Goal: Task Accomplishment & Management: Complete application form

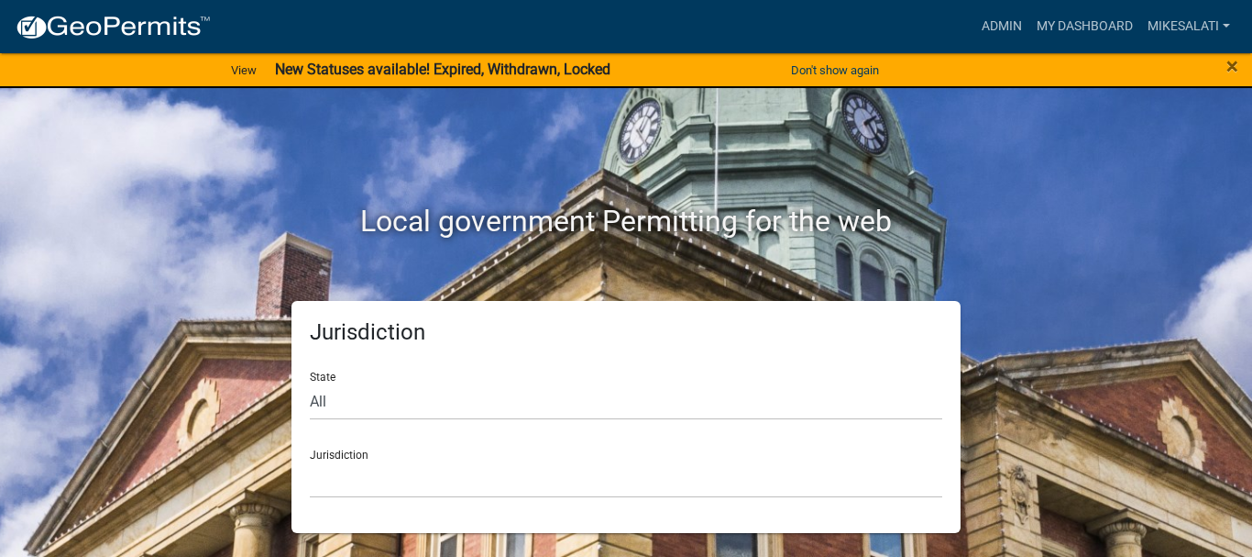
drag, startPoint x: 657, startPoint y: 296, endPoint x: 545, endPoint y: 356, distance: 127.6
click at [654, 301] on div "Local government Permitting for the web Jurisdiction State All [US_STATE] [US_S…" at bounding box center [626, 299] width 1045 height 467
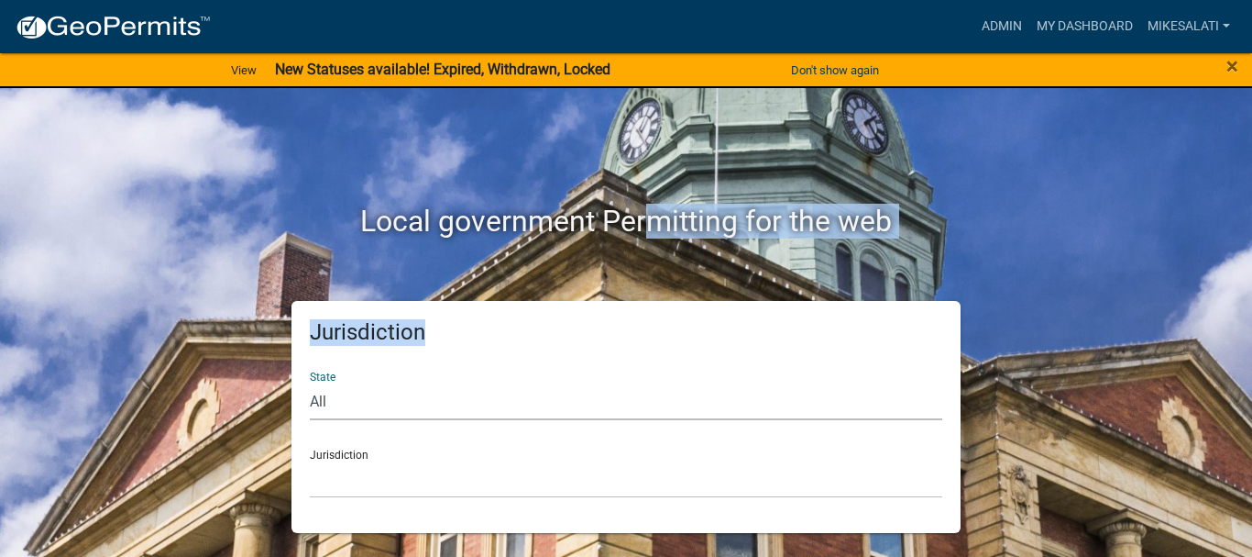
click at [418, 418] on select "All [US_STATE] [US_STATE] [US_STATE] [US_STATE] [US_STATE] [US_STATE] [US_STATE…" at bounding box center [626, 401] width 633 height 38
select select "[US_STATE]"
click at [310, 382] on select "All [US_STATE] [US_STATE] [US_STATE] [US_STATE] [US_STATE] [US_STATE] [US_STATE…" at bounding box center [626, 401] width 633 height 38
click at [399, 480] on select "[GEOGRAPHIC_DATA], [US_STATE] [GEOGRAPHIC_DATA], [US_STATE] [GEOGRAPHIC_DATA], …" at bounding box center [626, 479] width 633 height 38
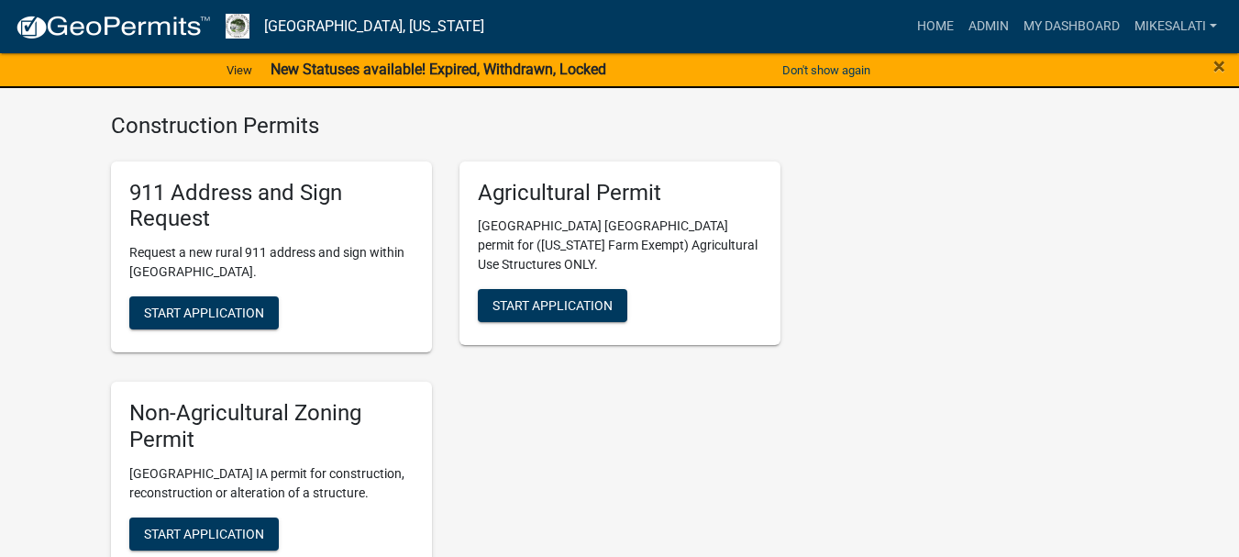
scroll to position [3393, 0]
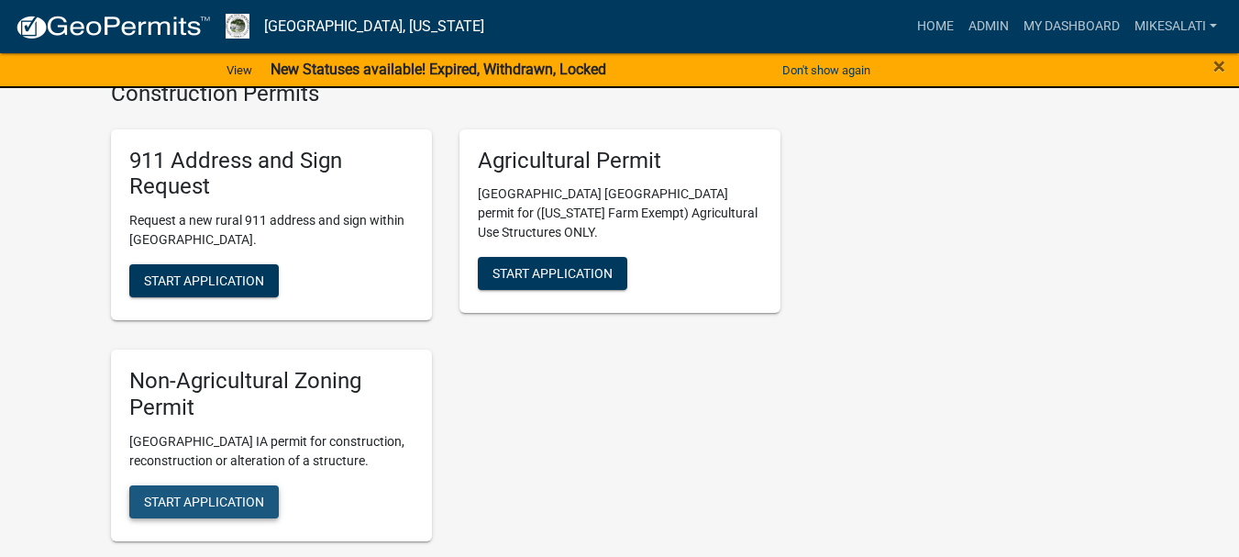
click at [227, 493] on span "Start Application" at bounding box center [204, 500] width 120 height 15
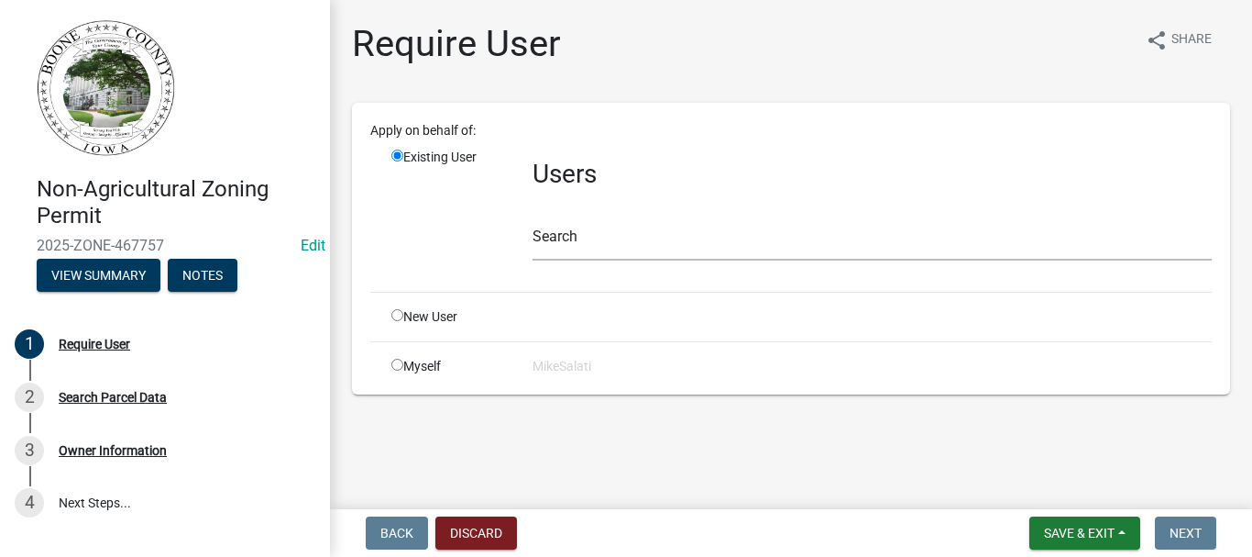
click at [393, 314] on input "radio" at bounding box center [398, 315] width 12 height 12
radio input "true"
radio input "false"
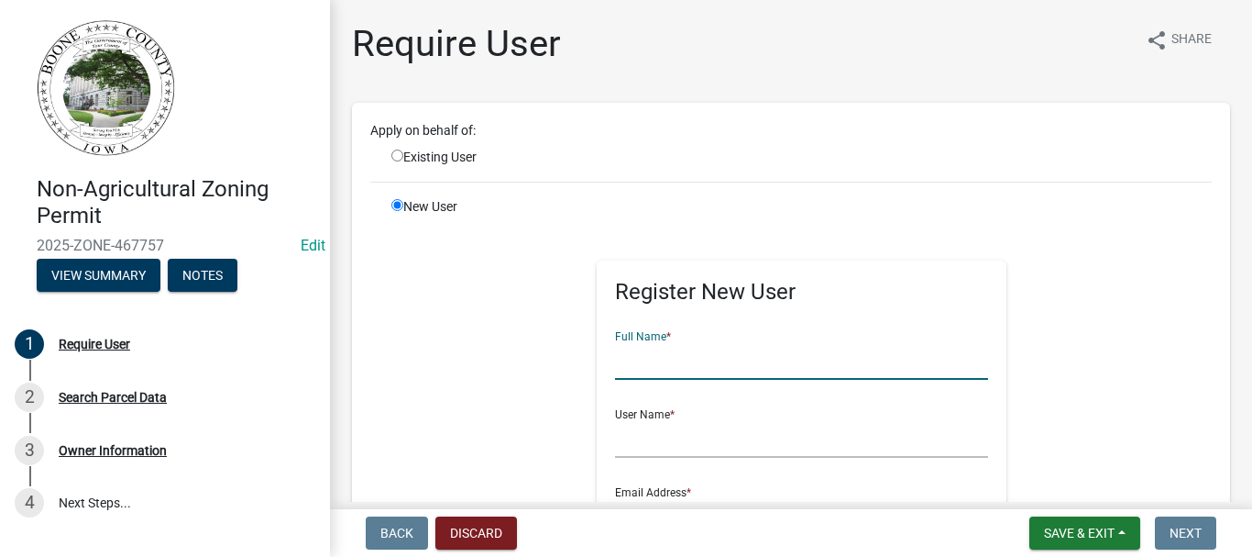
click at [652, 366] on input "text" at bounding box center [802, 361] width 374 height 38
type input "[PERSON_NAME]"
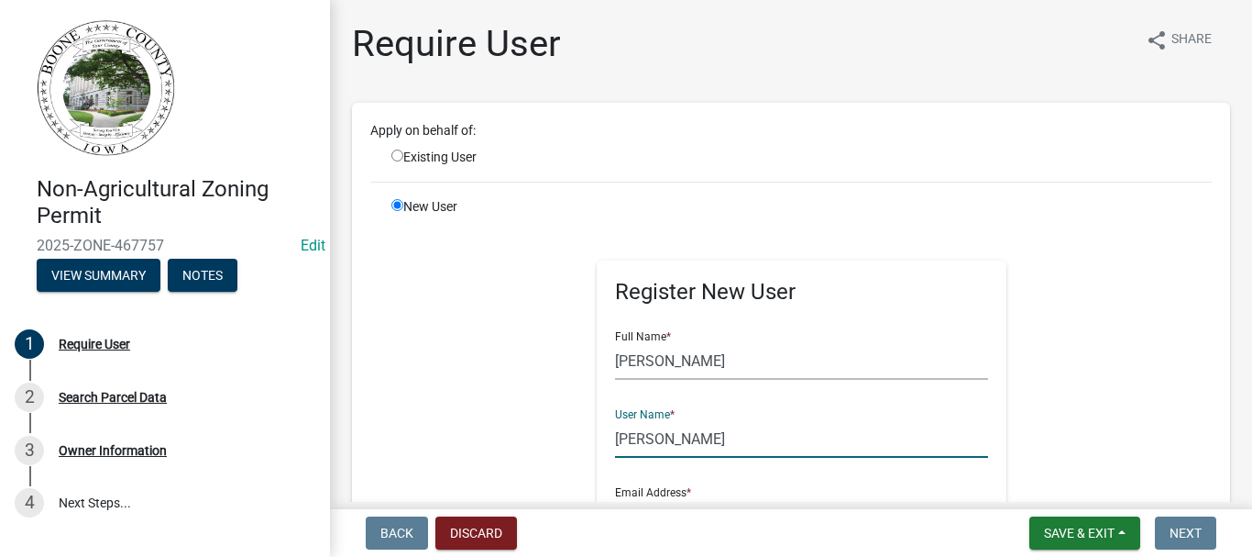
type input "[PERSON_NAME]"
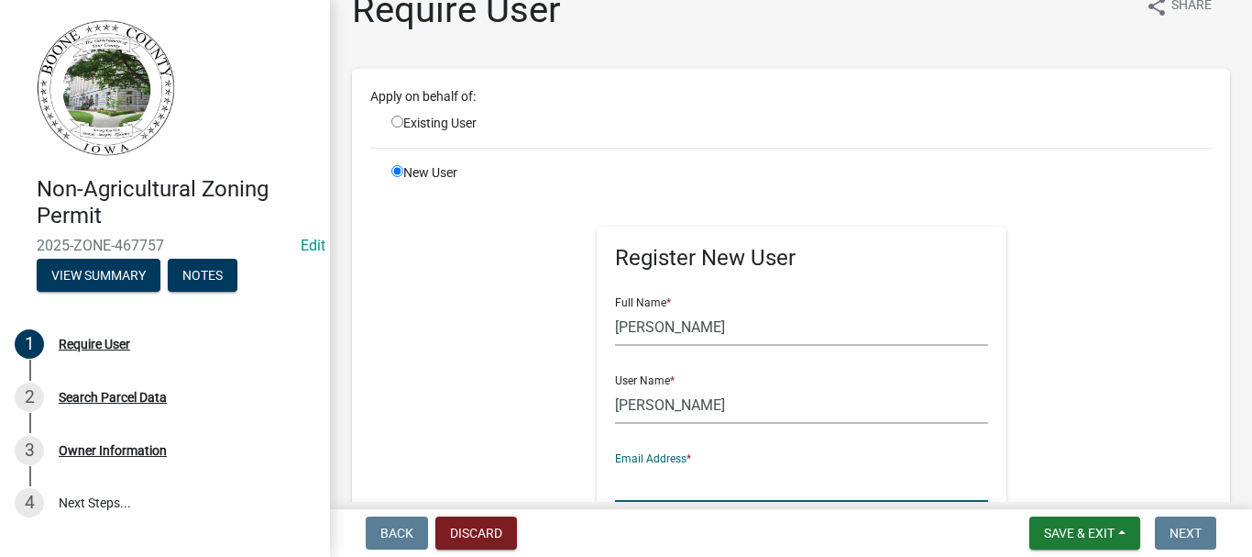
type input "h"
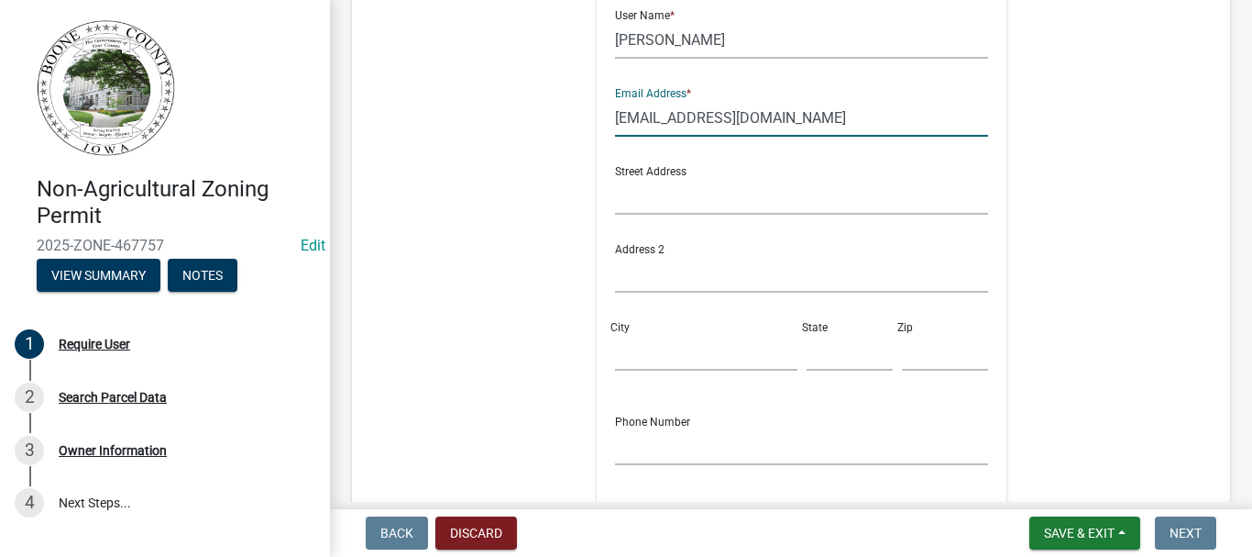
scroll to position [401, 0]
type input "[EMAIL_ADDRESS][DOMAIN_NAME]"
click at [648, 193] on input "text" at bounding box center [802, 194] width 374 height 38
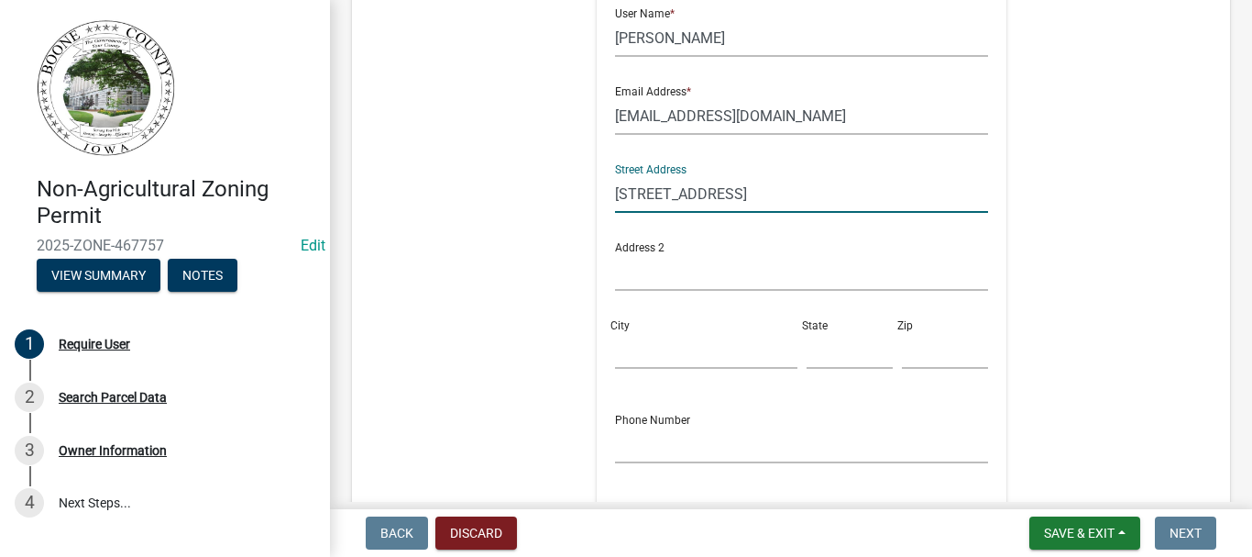
type input "[STREET_ADDRESS]"
click at [655, 347] on input "City" at bounding box center [706, 350] width 182 height 38
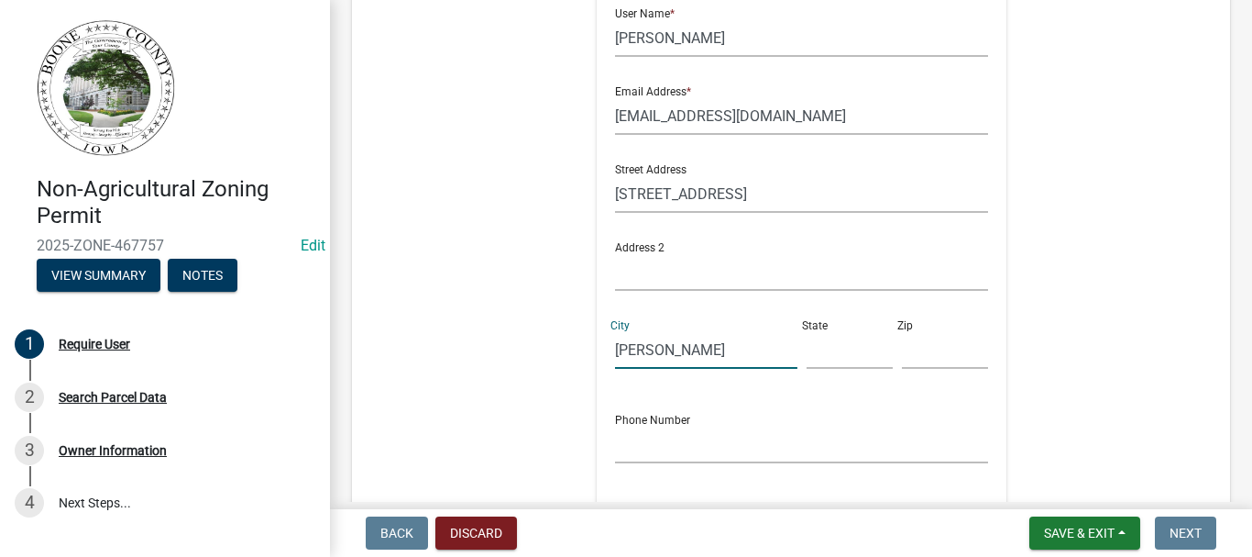
type input "[PERSON_NAME]"
type input "IA"
click at [932, 338] on input "text" at bounding box center [945, 350] width 86 height 38
type input "50036"
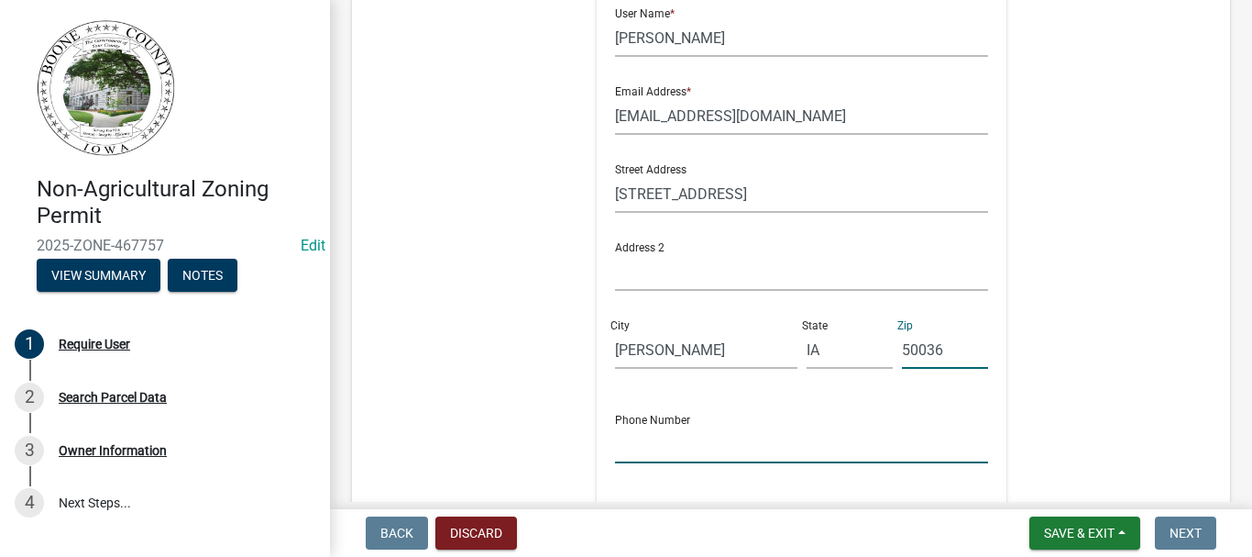
click at [669, 455] on input "text" at bounding box center [802, 444] width 374 height 38
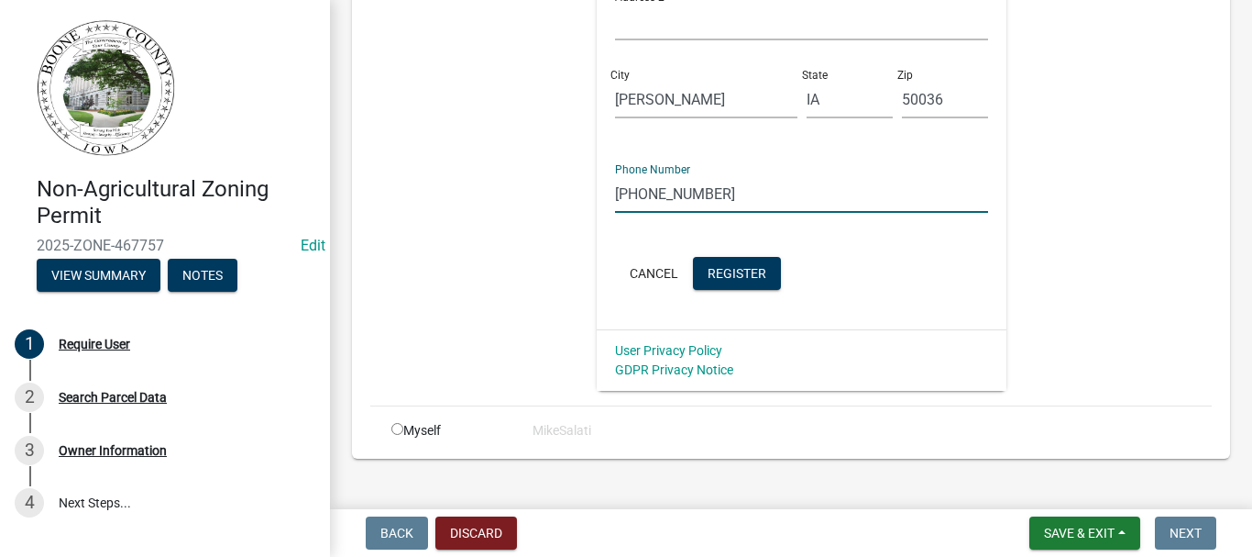
scroll to position [676, 0]
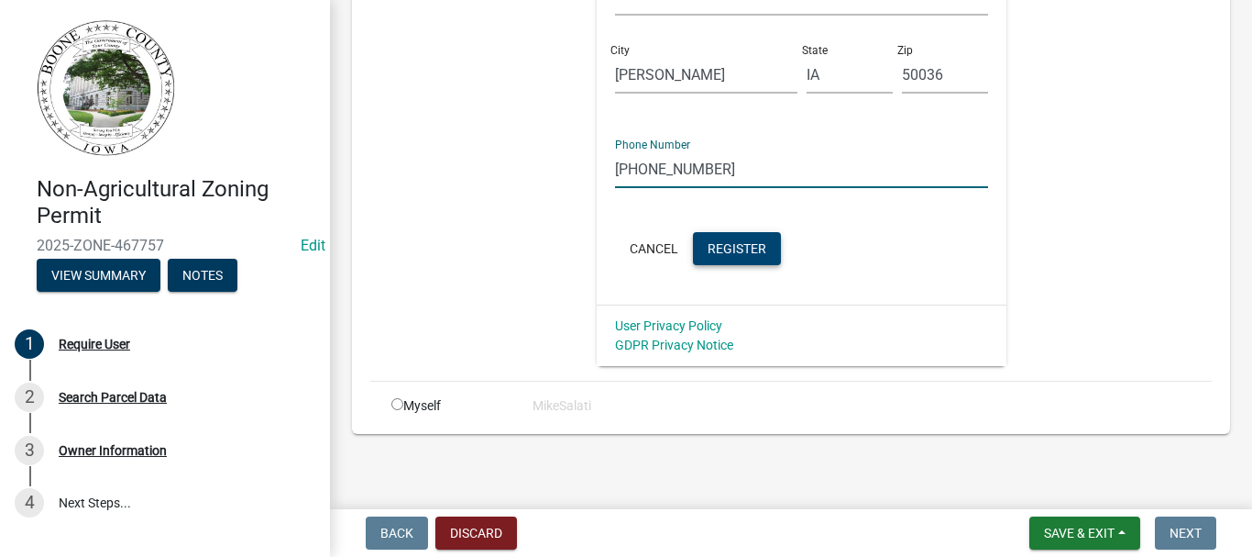
type input "[PHONE_NUMBER]"
click at [720, 255] on button "Register" at bounding box center [737, 248] width 88 height 33
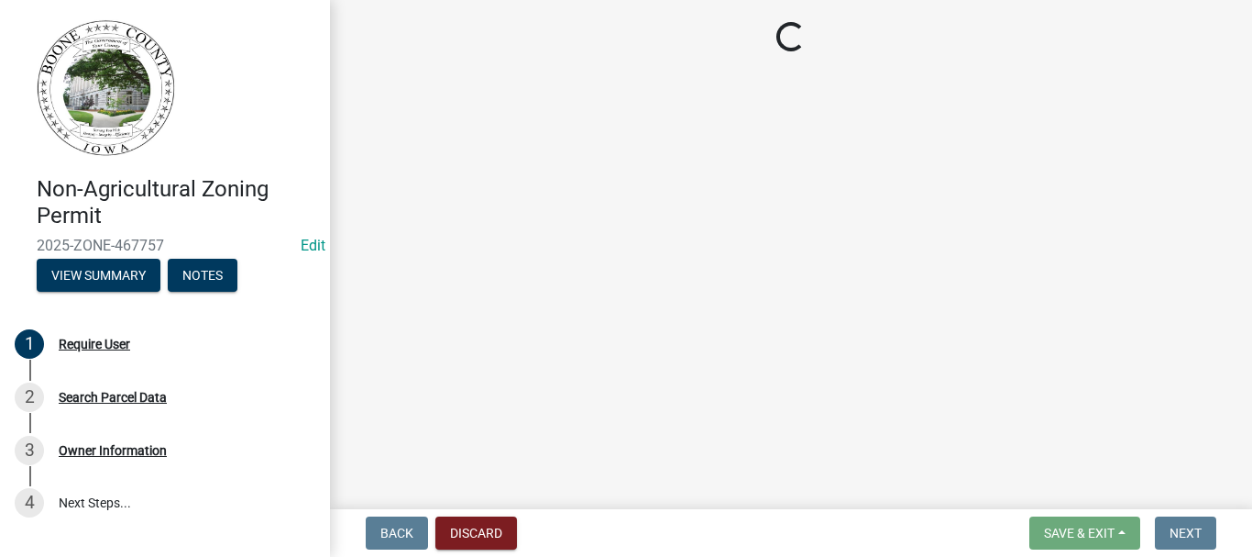
scroll to position [0, 0]
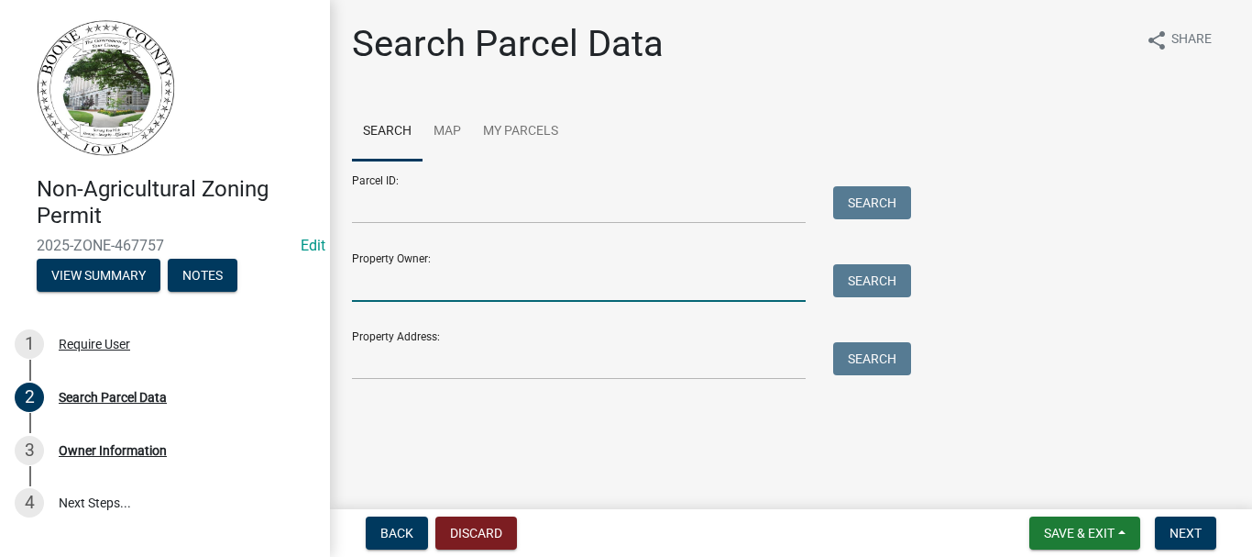
click at [394, 288] on input "Property Owner:" at bounding box center [579, 283] width 454 height 38
click at [376, 373] on input "Property Address:" at bounding box center [579, 361] width 454 height 38
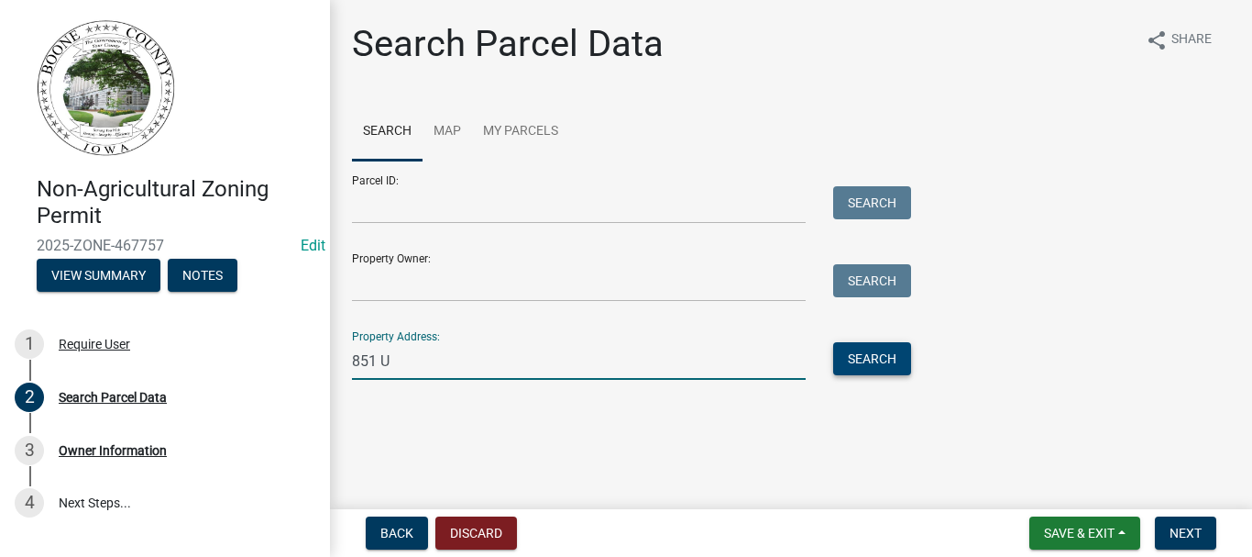
type input "851 U"
click at [882, 355] on button "Search" at bounding box center [872, 358] width 78 height 33
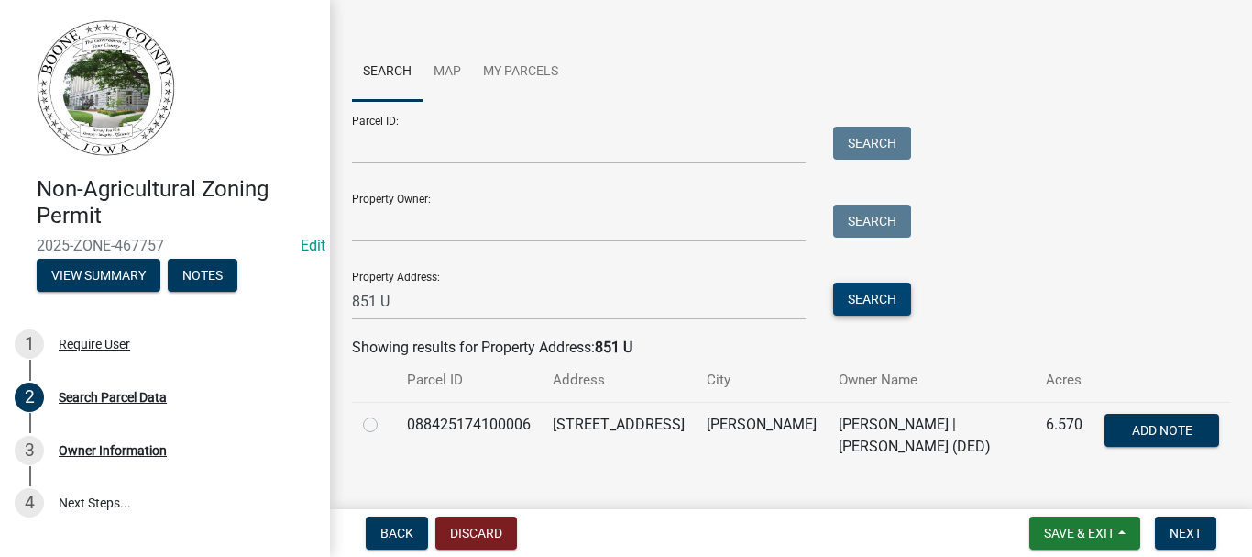
scroll to position [92, 0]
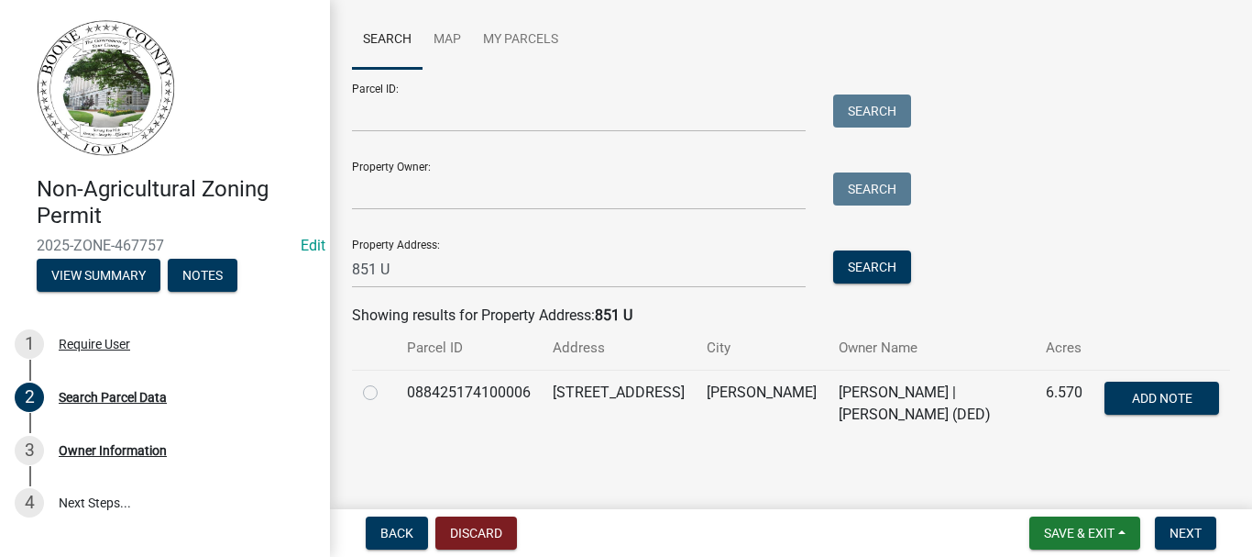
click at [385, 381] on label at bounding box center [385, 381] width 0 height 0
click at [385, 391] on input "radio" at bounding box center [391, 387] width 12 height 12
radio input "true"
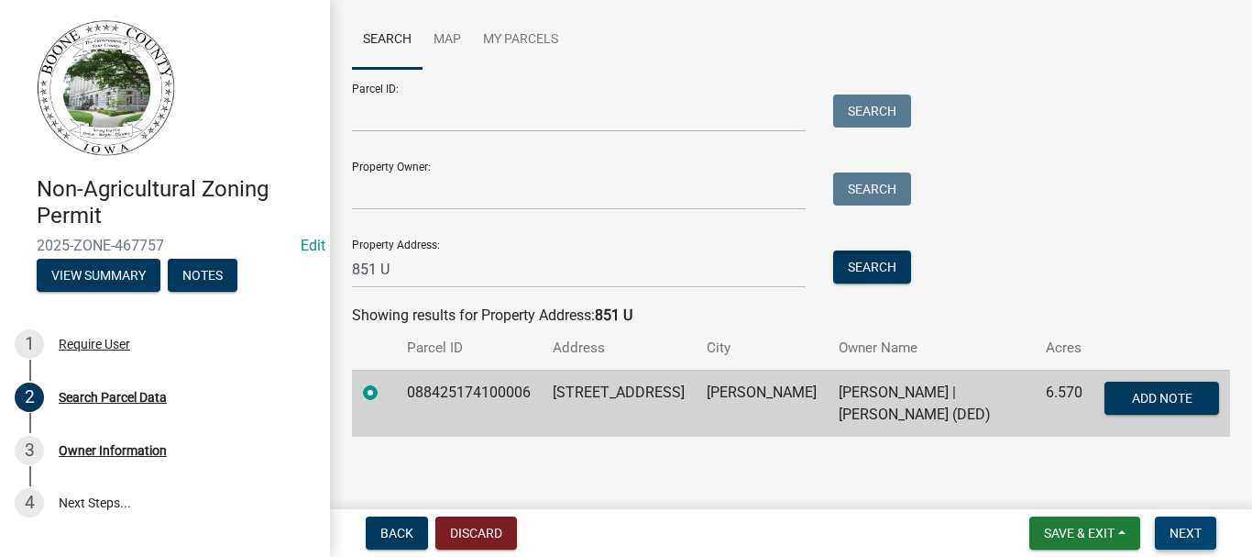
click at [1185, 528] on span "Next" at bounding box center [1186, 532] width 32 height 15
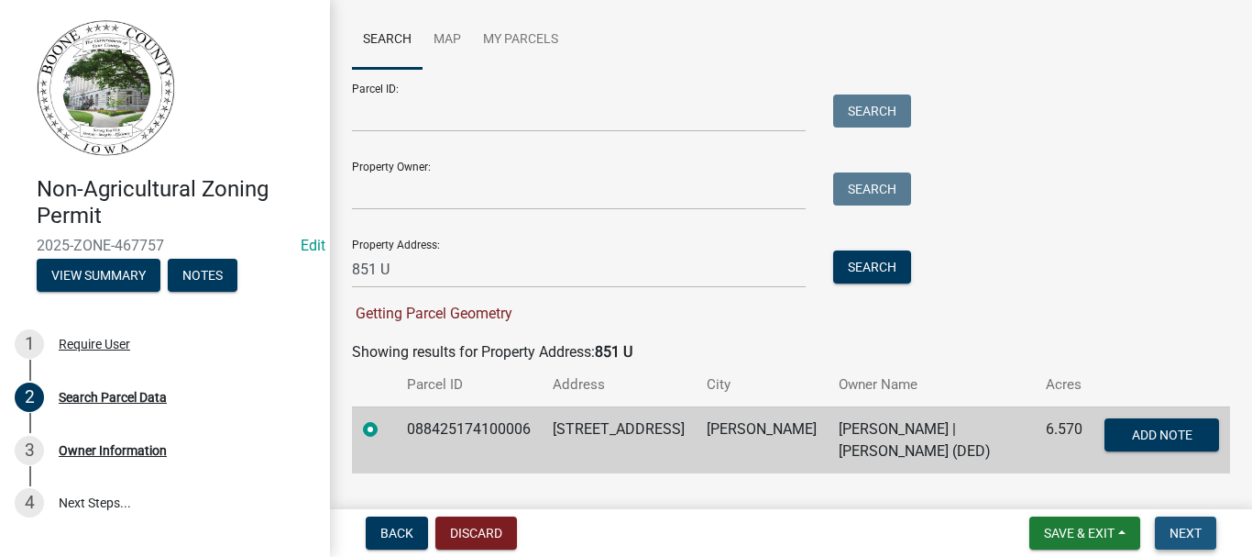
click at [1183, 529] on span "Next" at bounding box center [1186, 532] width 32 height 15
click at [866, 268] on button "Search" at bounding box center [872, 266] width 78 height 33
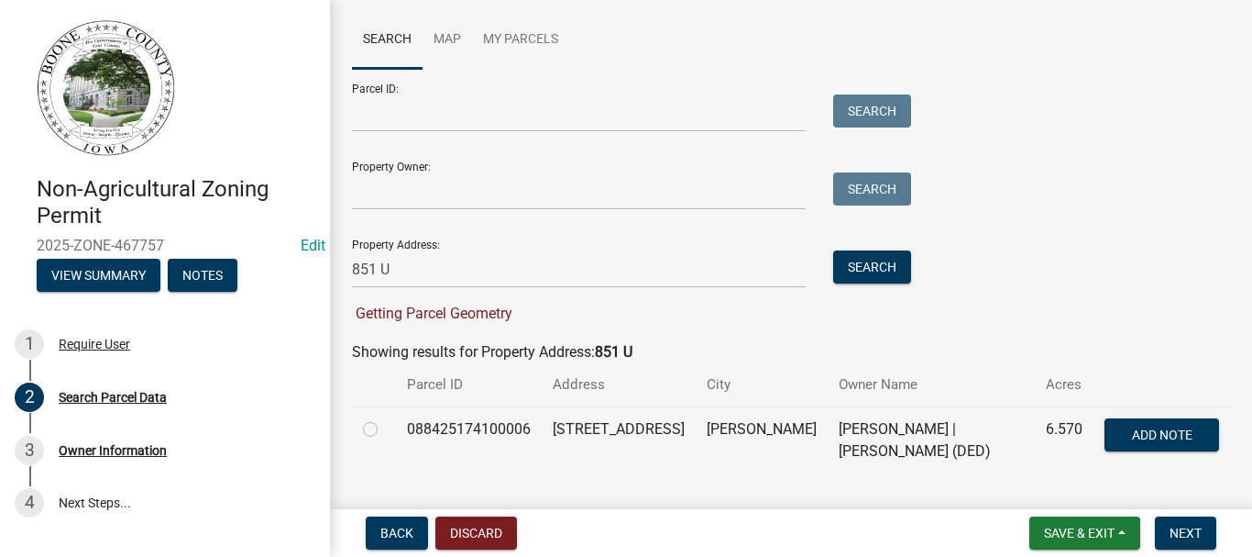
click at [385, 418] on label at bounding box center [385, 418] width 0 height 0
click at [385, 430] on input "radio" at bounding box center [391, 424] width 12 height 12
radio input "true"
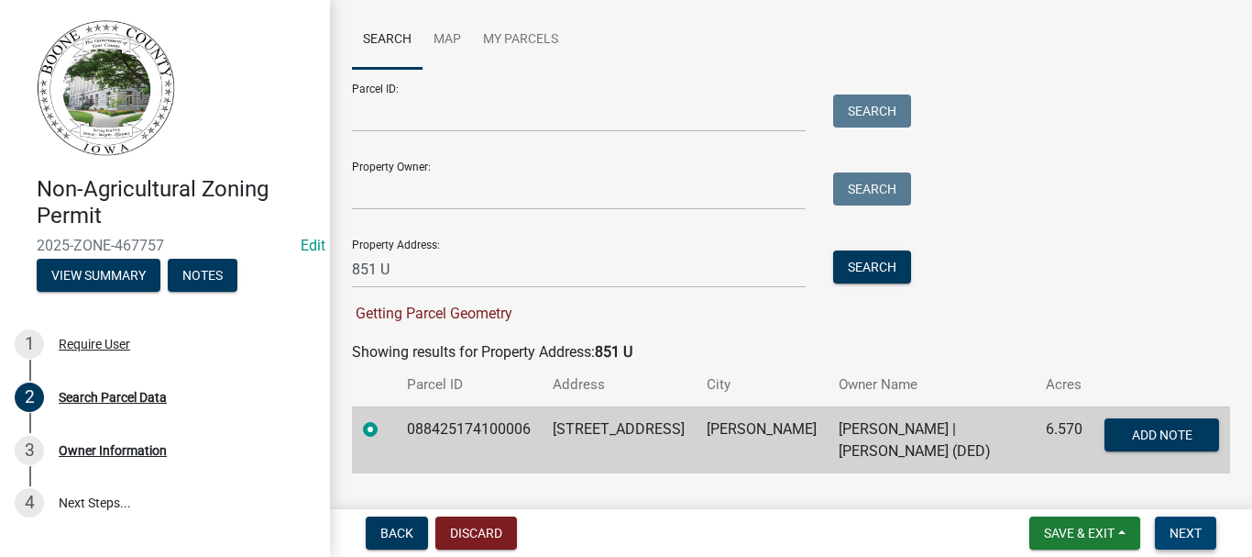
click at [1196, 534] on span "Next" at bounding box center [1186, 532] width 32 height 15
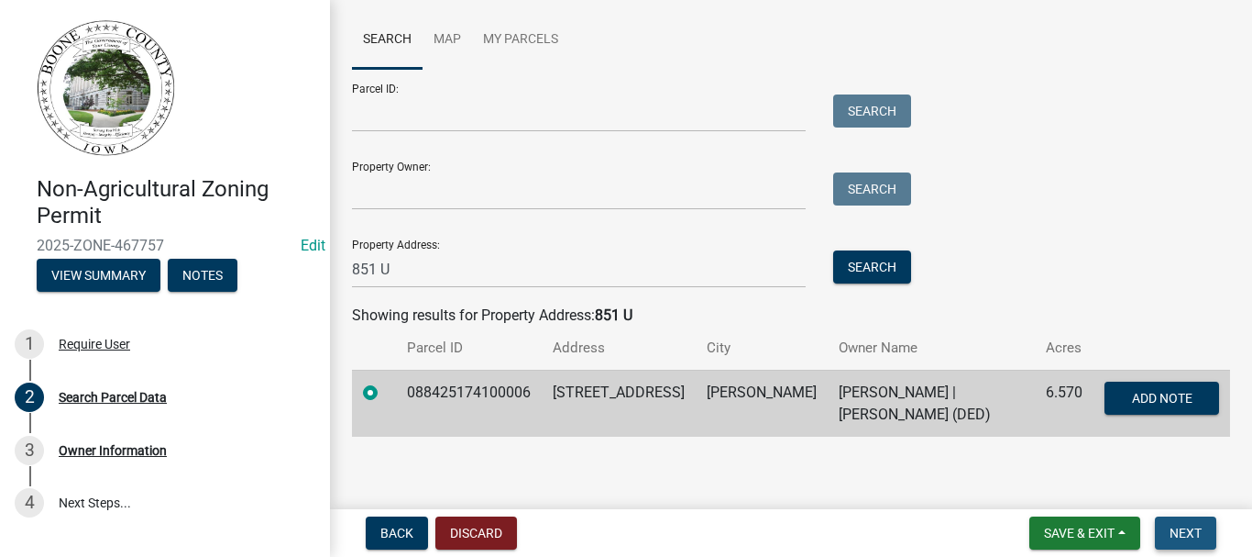
click at [1188, 521] on button "Next" at bounding box center [1185, 532] width 61 height 33
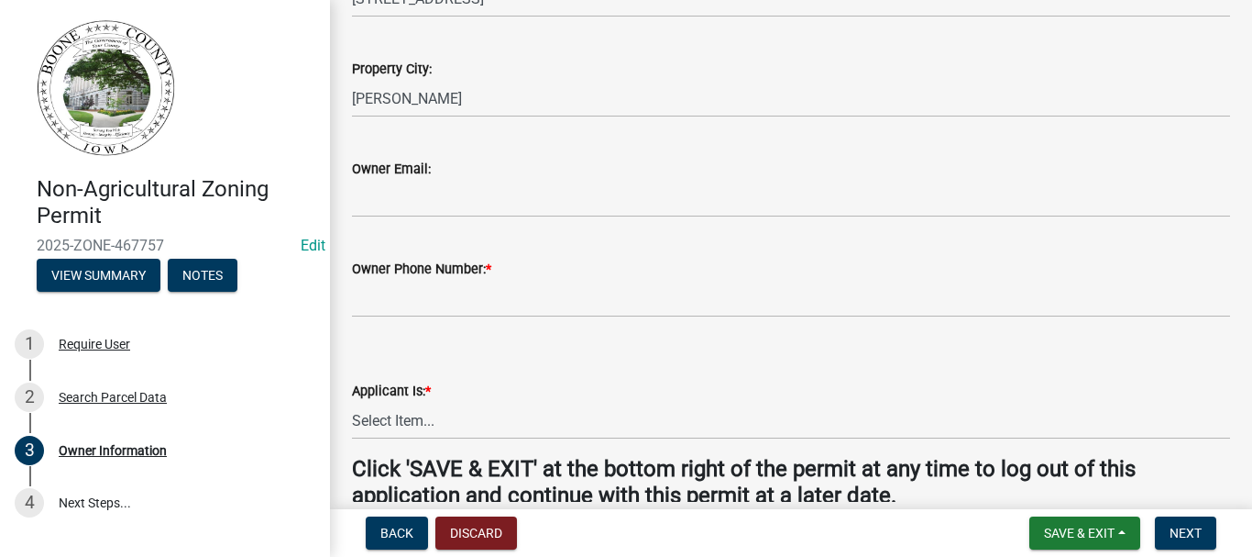
scroll to position [550, 0]
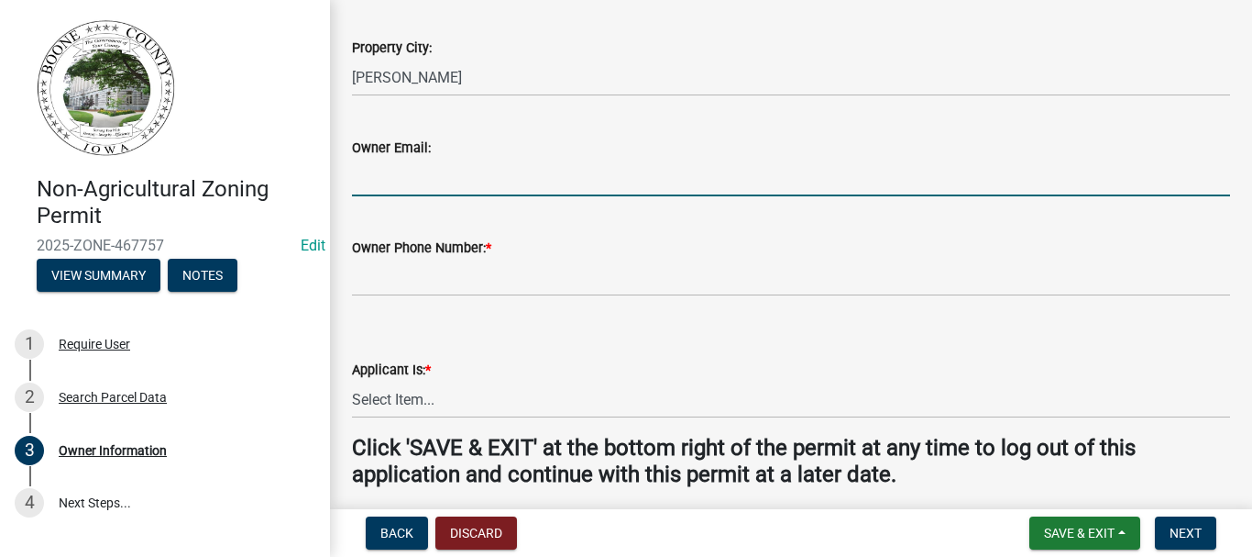
click at [407, 183] on input "Owner Email:" at bounding box center [791, 178] width 878 height 38
type input "[EMAIL_ADDRESS][DOMAIN_NAME]"
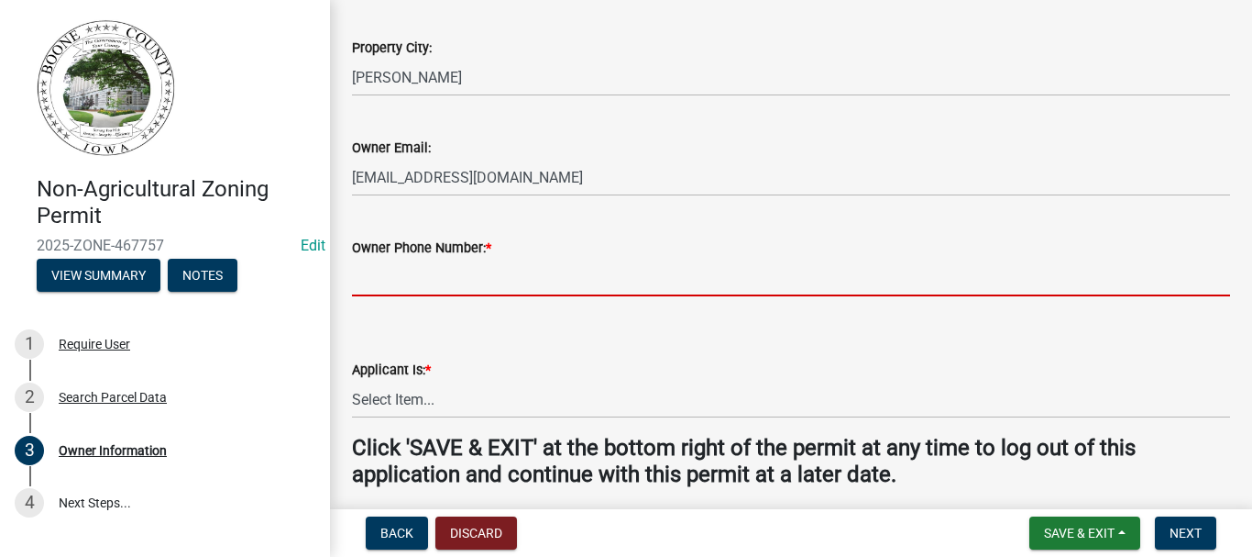
click at [381, 278] on input "Owner Phone Number: *" at bounding box center [791, 278] width 878 height 38
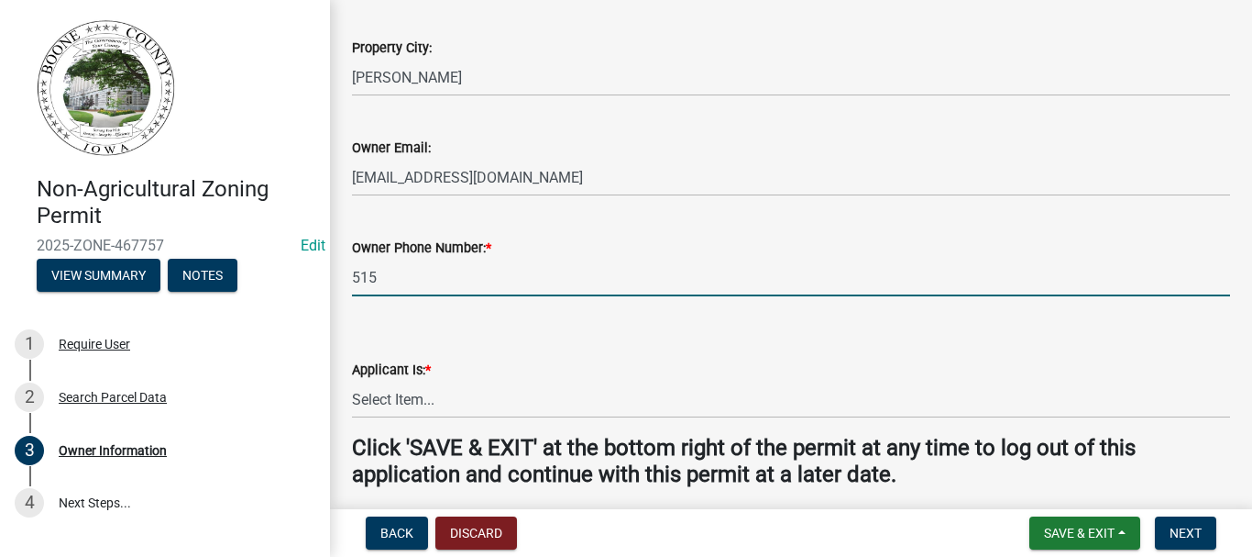
click at [404, 287] on input "515" at bounding box center [791, 278] width 878 height 38
click at [398, 278] on input "515" at bounding box center [791, 278] width 878 height 38
click at [389, 280] on input "515" at bounding box center [791, 278] width 878 height 38
click at [446, 276] on input "515" at bounding box center [791, 278] width 878 height 38
type input "515"
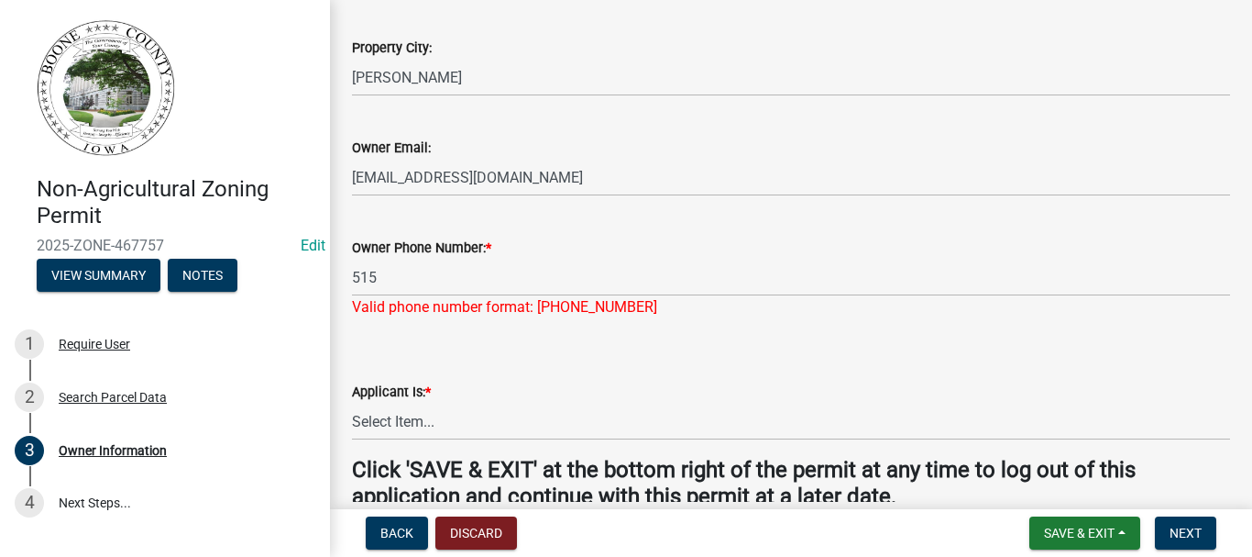
click at [369, 322] on wm-data-entity-input-list "NON-AGRICULTURAL ZONING PERMIT Parcel Number: 088425174100006 Owner Name: [PERS…" at bounding box center [791, 39] width 878 height 972
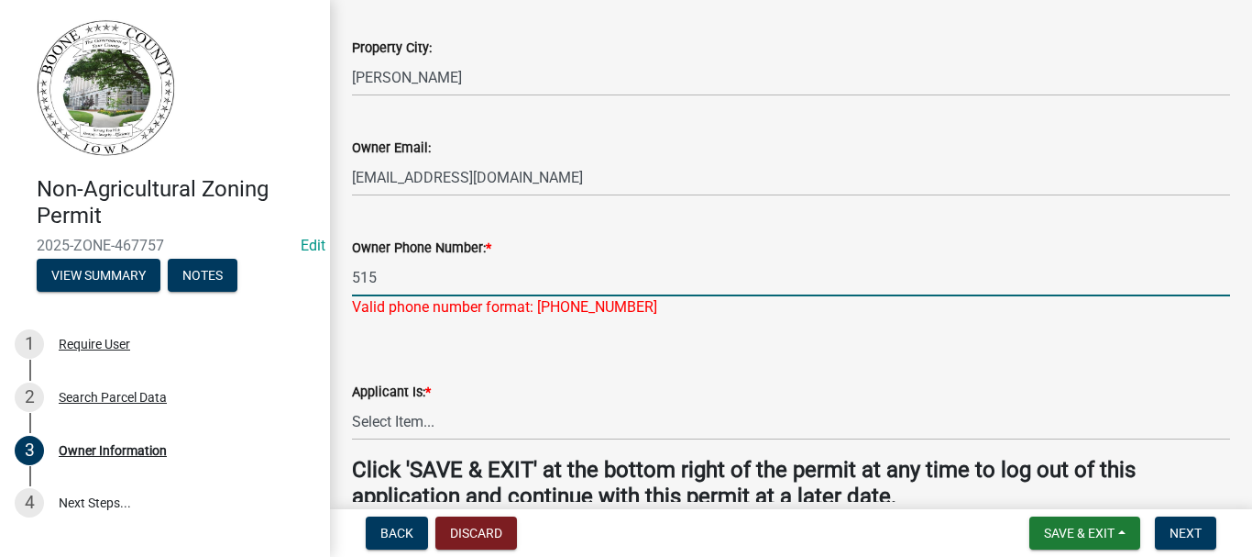
click at [414, 276] on input "515" at bounding box center [791, 278] width 878 height 38
click at [568, 326] on wm-data-entity-input "Owner Phone Number: * 515 Valid phone number format: [PHONE_NUMBER]" at bounding box center [791, 272] width 878 height 122
click at [407, 284] on input "515" at bounding box center [791, 278] width 878 height 38
click at [565, 323] on wm-data-entity-input "Owner Phone Number: * 515 Valid phone number format: [PHONE_NUMBER]" at bounding box center [791, 272] width 878 height 122
click at [407, 268] on input "515" at bounding box center [791, 278] width 878 height 38
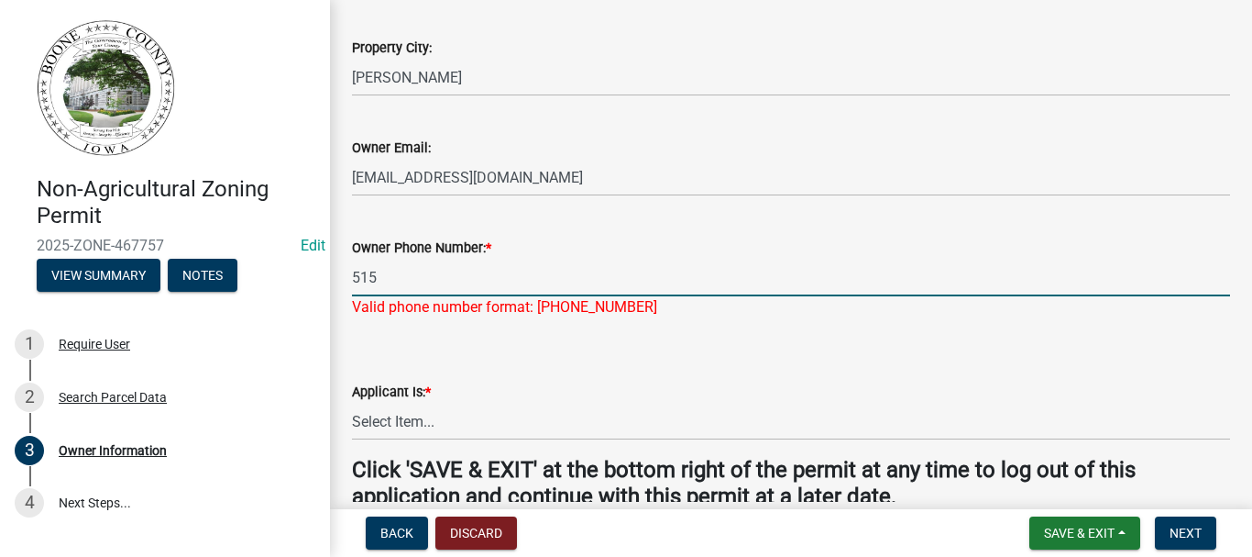
click at [386, 280] on input "515" at bounding box center [791, 278] width 878 height 38
click at [426, 286] on input "515" at bounding box center [791, 278] width 878 height 38
click at [470, 270] on input "515" at bounding box center [791, 278] width 878 height 38
click at [705, 348] on div "Applicant Is: * Select Item... The Property Owner A contractor who has register…" at bounding box center [791, 386] width 878 height 107
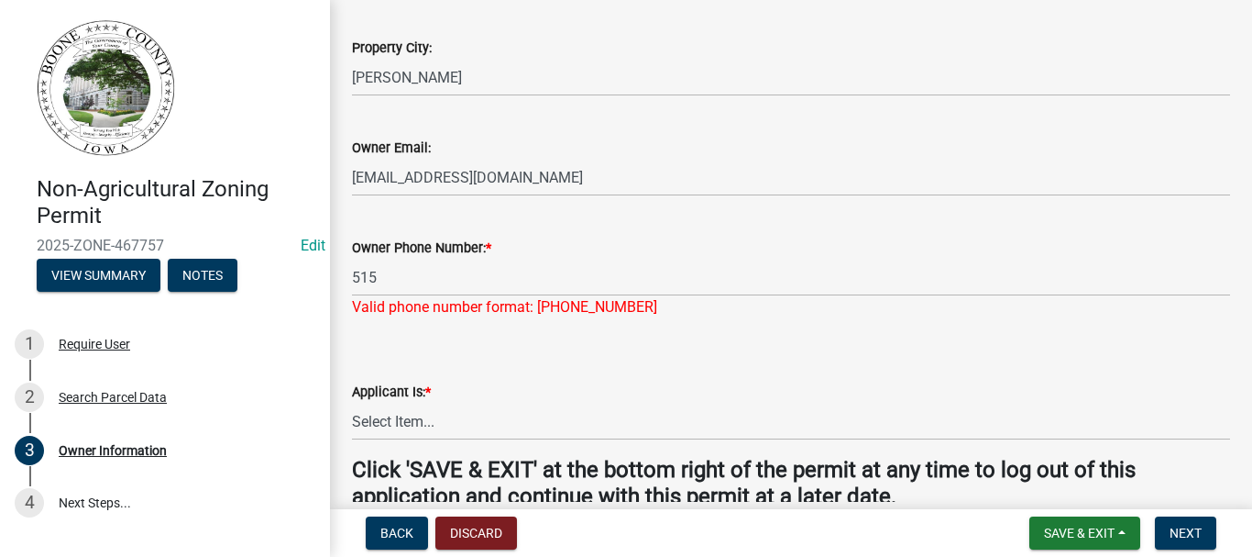
click at [364, 315] on wm-data-entity-input "Owner Phone Number: * 515 Valid phone number format: [PHONE_NUMBER]" at bounding box center [791, 272] width 878 height 122
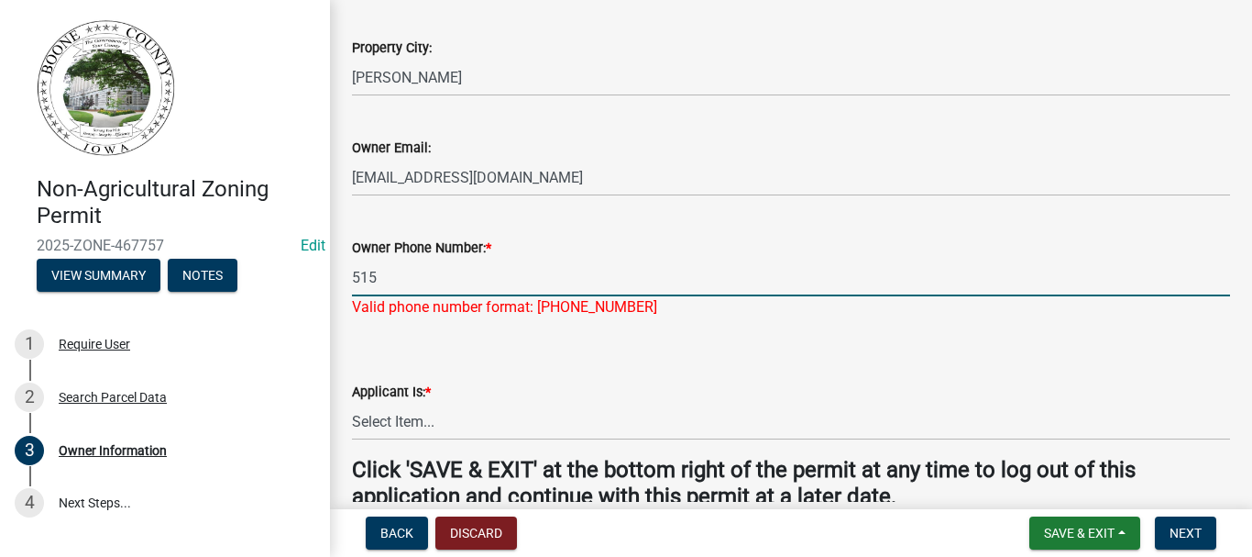
click at [376, 278] on input "515" at bounding box center [791, 278] width 878 height 38
click at [377, 277] on input "515" at bounding box center [791, 278] width 878 height 38
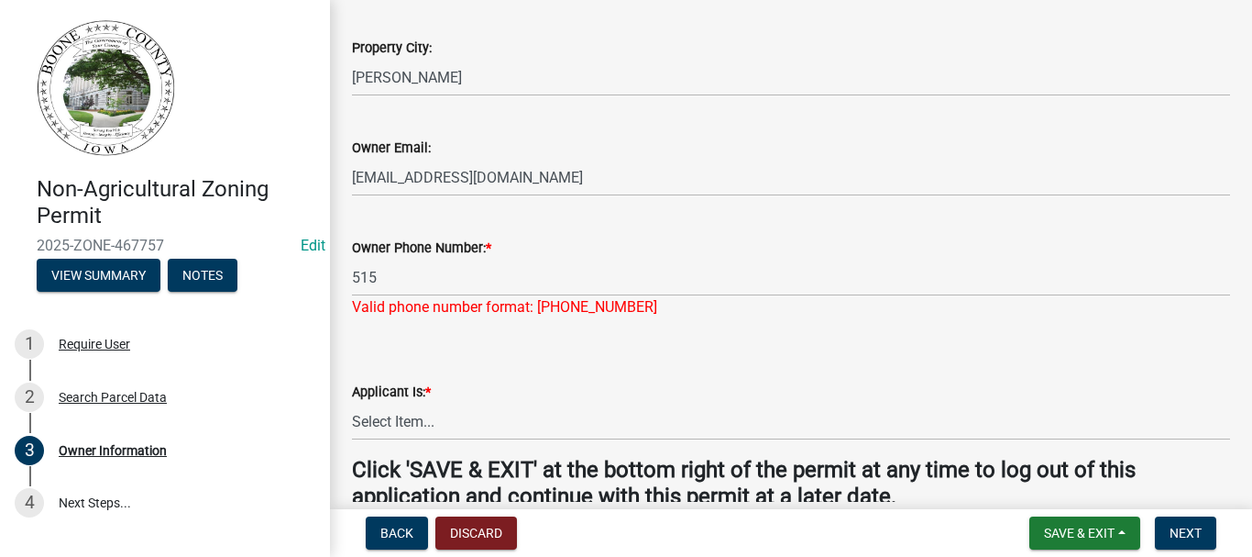
click at [535, 138] on div "Owner Email: [EMAIL_ADDRESS][DOMAIN_NAME]" at bounding box center [791, 153] width 878 height 85
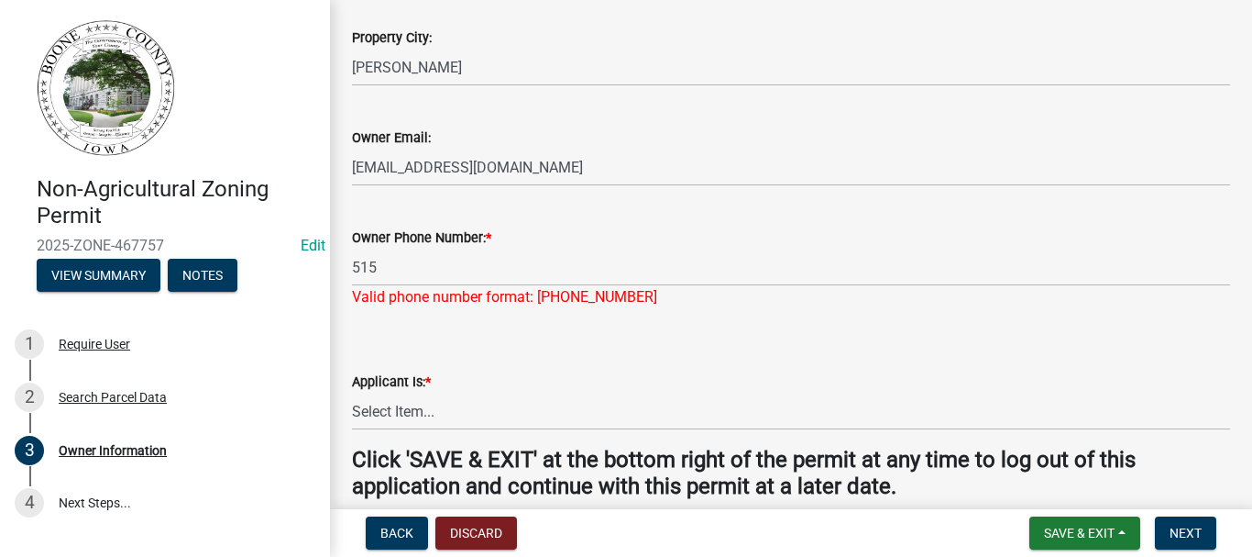
scroll to position [645, 0]
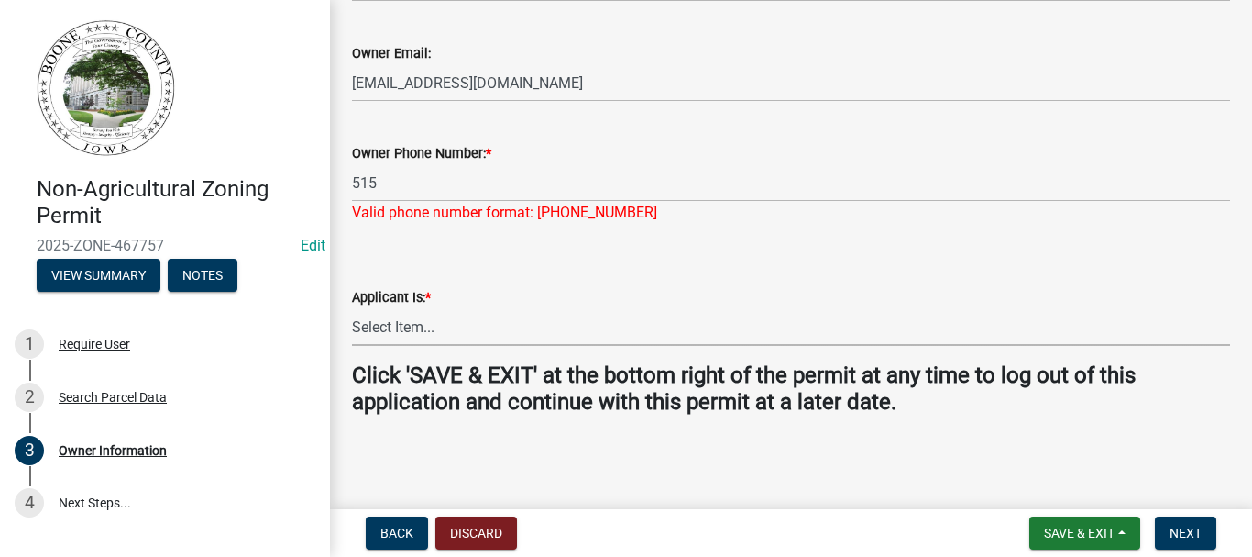
click at [407, 328] on select "Select Item... The Property Owner A contractor who has registered with Boone Co…" at bounding box center [791, 327] width 878 height 38
click at [352, 308] on select "Select Item... The Property Owner A contractor who has registered with Boone Co…" at bounding box center [791, 327] width 878 height 38
select select "38c7e77b-1303-488d-b958-87c851393774"
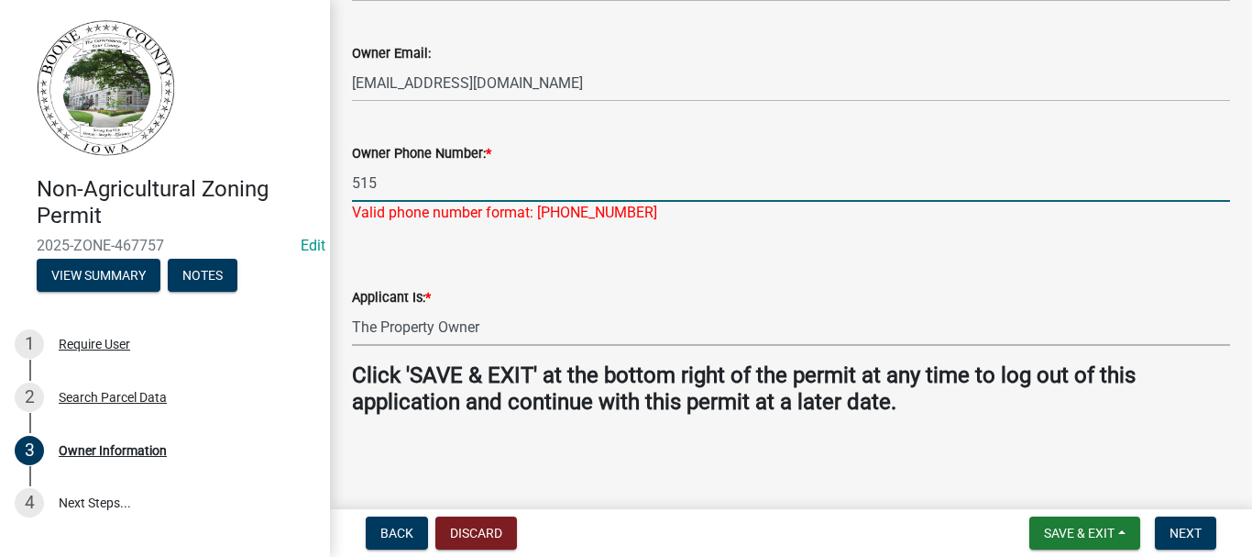
click at [398, 174] on input "515" at bounding box center [791, 183] width 878 height 38
click at [435, 188] on input "515" at bounding box center [791, 183] width 878 height 38
click at [435, 184] on input "515" at bounding box center [791, 183] width 878 height 38
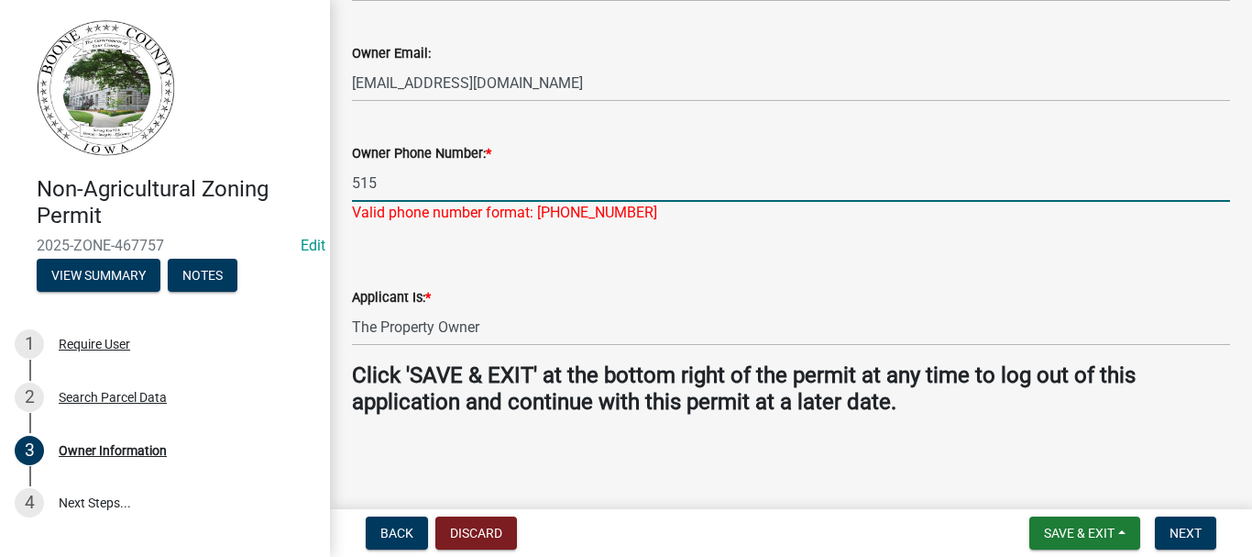
click at [395, 184] on input "515" at bounding box center [791, 183] width 878 height 38
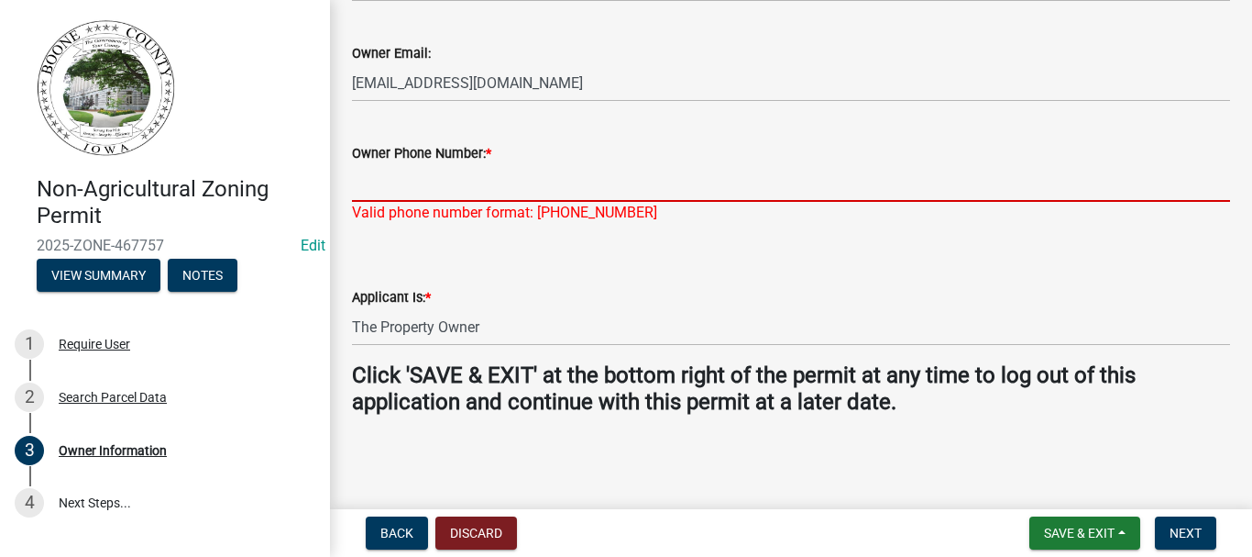
click at [607, 227] on wm-data-entity-input "Owner Phone Number: * Valid phone number format: [PHONE_NUMBER]" at bounding box center [791, 177] width 878 height 122
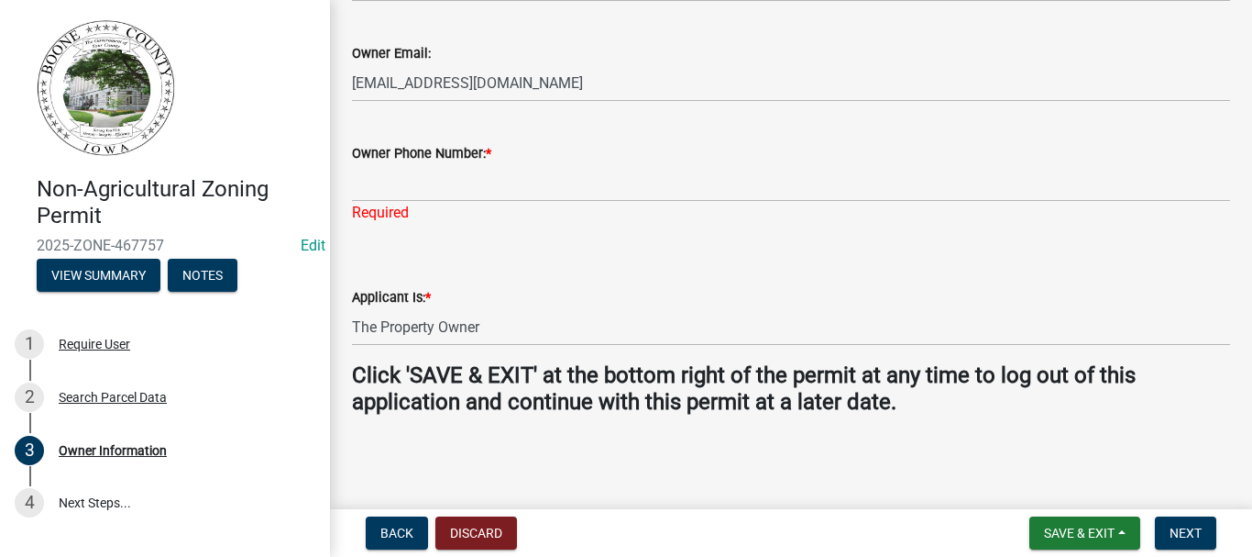
drag, startPoint x: 603, startPoint y: 227, endPoint x: 534, endPoint y: 213, distance: 71.2
click at [598, 226] on wm-data-entity-input "Owner Phone Number: * Required" at bounding box center [791, 177] width 878 height 122
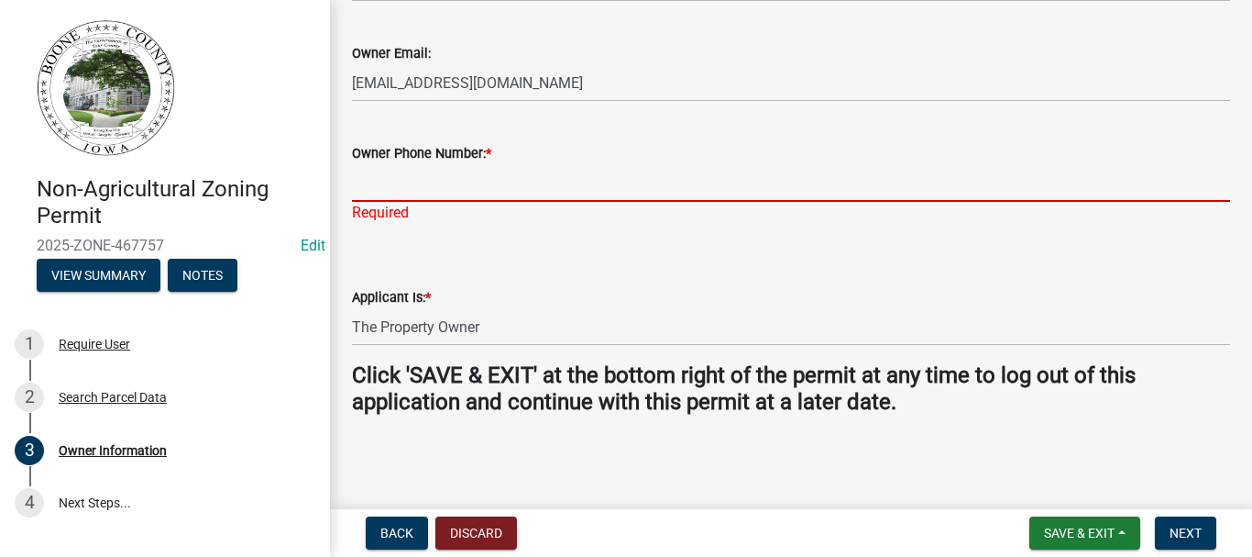
click at [419, 183] on input "Owner Phone Number: *" at bounding box center [791, 183] width 878 height 38
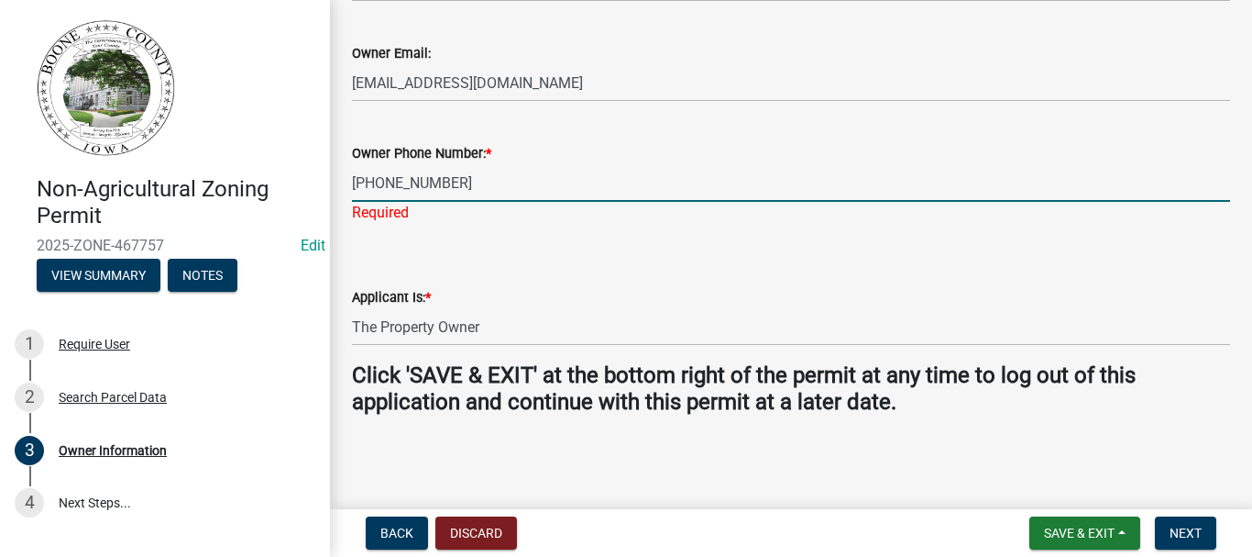
scroll to position [623, 0]
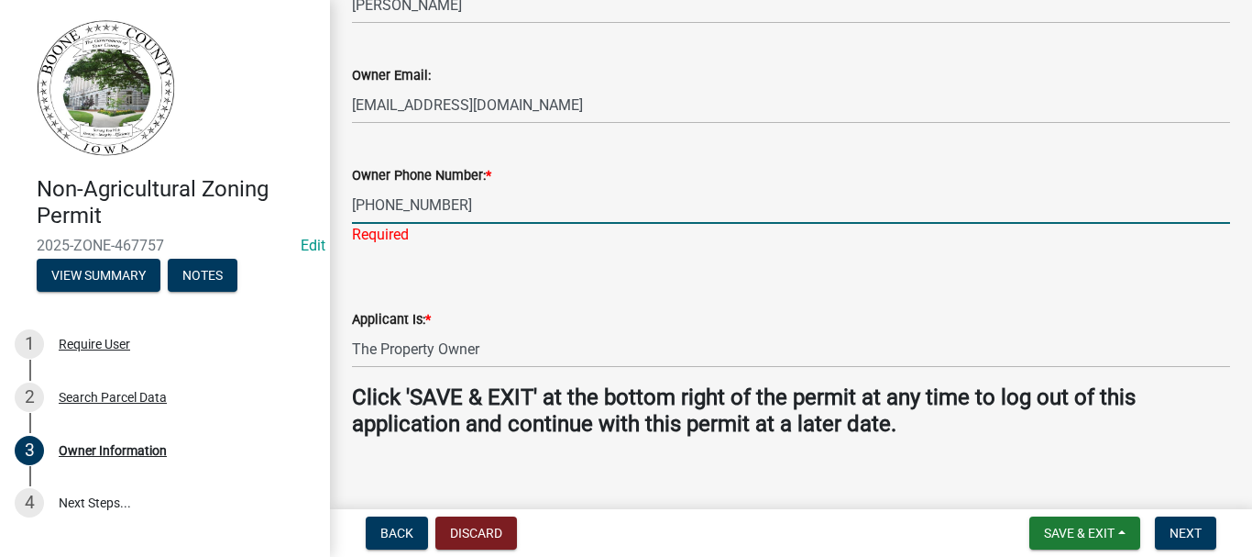
click at [566, 227] on wm-data-entity-input "Owner Phone Number: * [PHONE_NUMBER] Required" at bounding box center [791, 199] width 878 height 122
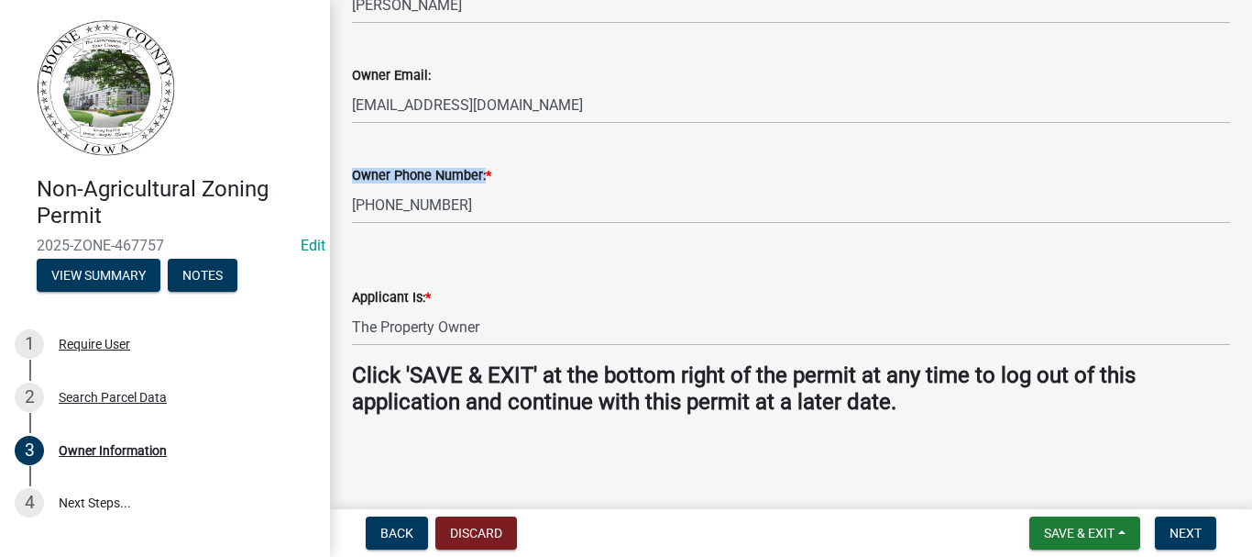
click at [566, 228] on wm-data-entity-input "Owner Phone Number: * [PHONE_NUMBER]" at bounding box center [791, 188] width 878 height 100
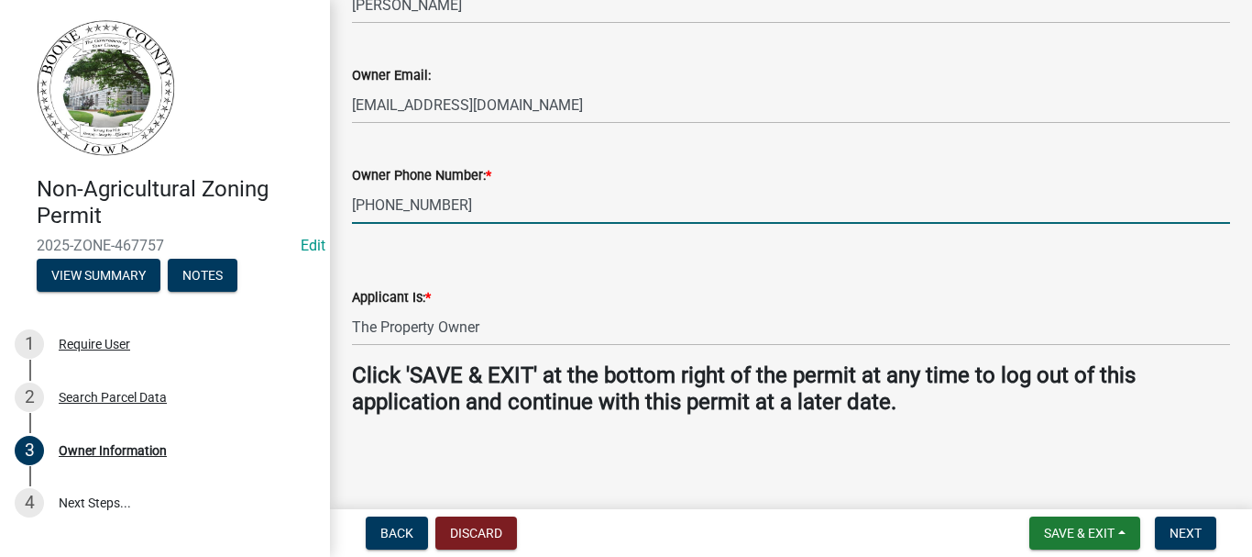
drag, startPoint x: 557, startPoint y: 210, endPoint x: 546, endPoint y: 211, distance: 11.0
click at [556, 210] on input "[PHONE_NUMBER]" at bounding box center [791, 205] width 878 height 38
drag, startPoint x: 481, startPoint y: 208, endPoint x: 258, endPoint y: 207, distance: 223.7
click at [258, 207] on div "Non-Agricultural Zoning Permit 2025-ZONE-467757 Edit View Summary Notes 1 Requi…" at bounding box center [626, 278] width 1252 height 557
type input "5"
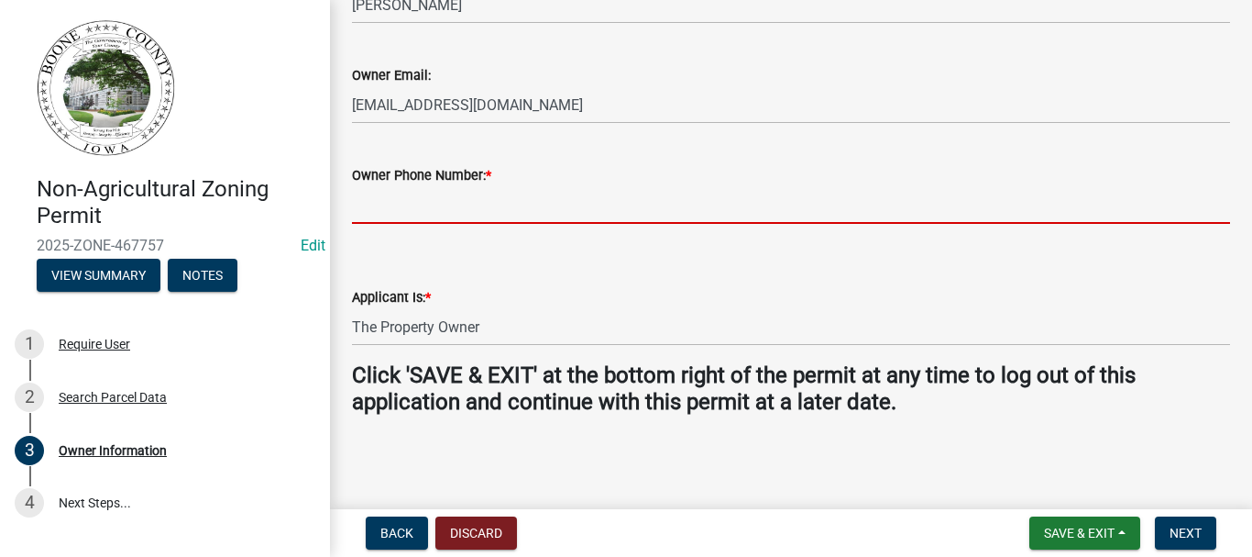
click at [454, 208] on input "Owner Phone Number: *" at bounding box center [791, 205] width 878 height 38
click at [379, 197] on input "Owner Phone Number: *" at bounding box center [791, 205] width 878 height 38
click at [367, 205] on input "Owner Phone Number: *" at bounding box center [791, 205] width 878 height 38
drag, startPoint x: 368, startPoint y: 211, endPoint x: 378, endPoint y: 214, distance: 10.5
click at [378, 214] on input "Owner Phone Number: *" at bounding box center [791, 205] width 878 height 38
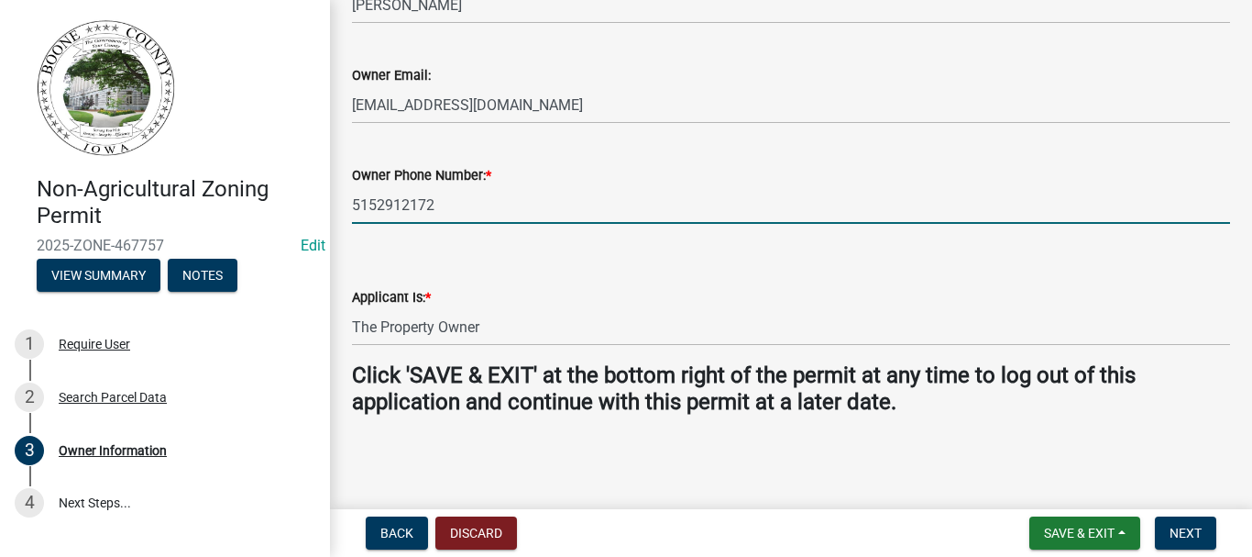
type input "5152912172"
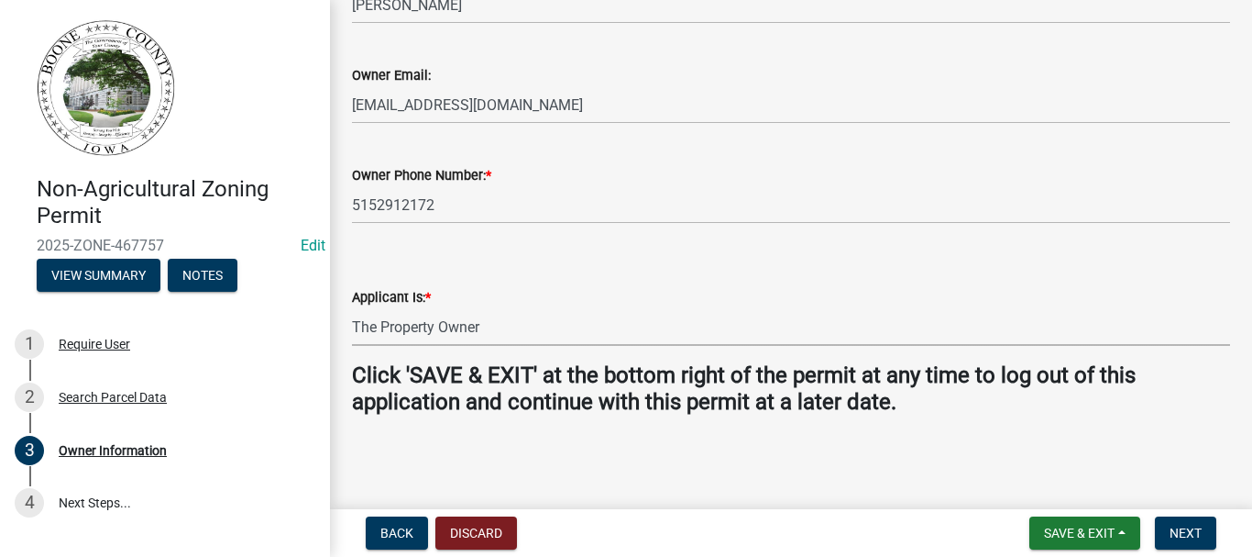
click at [396, 334] on select "Select Item... The Property Owner A contractor who has registered with Boone Co…" at bounding box center [791, 327] width 878 height 38
click at [352, 308] on select "Select Item... The Property Owner A contractor who has registered with Boone Co…" at bounding box center [791, 327] width 878 height 38
click at [1179, 531] on span "Next" at bounding box center [1186, 532] width 32 height 15
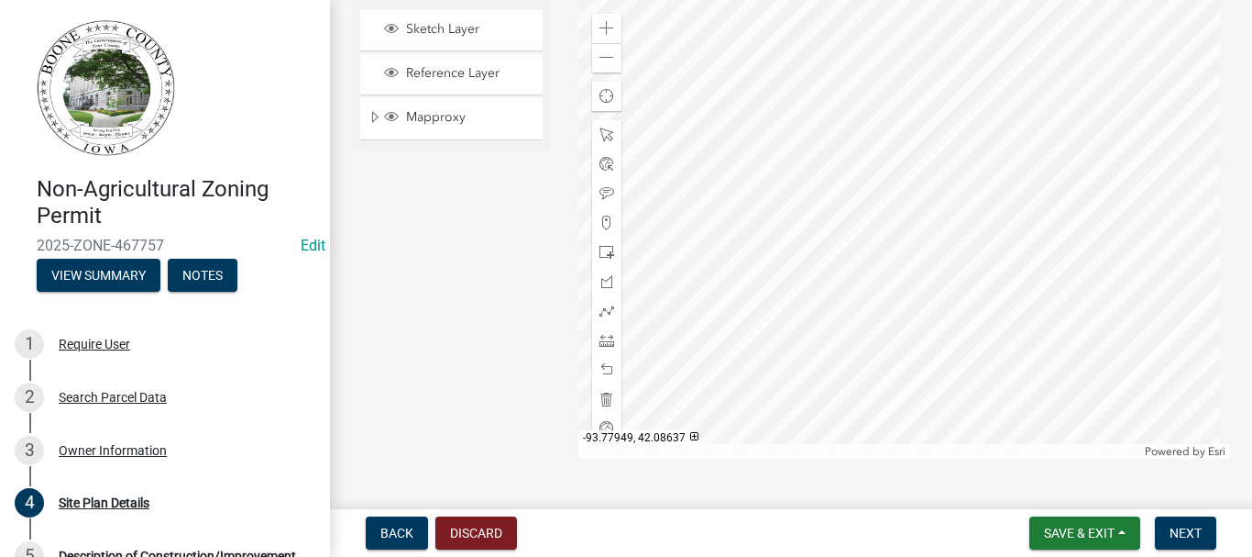
scroll to position [825, 0]
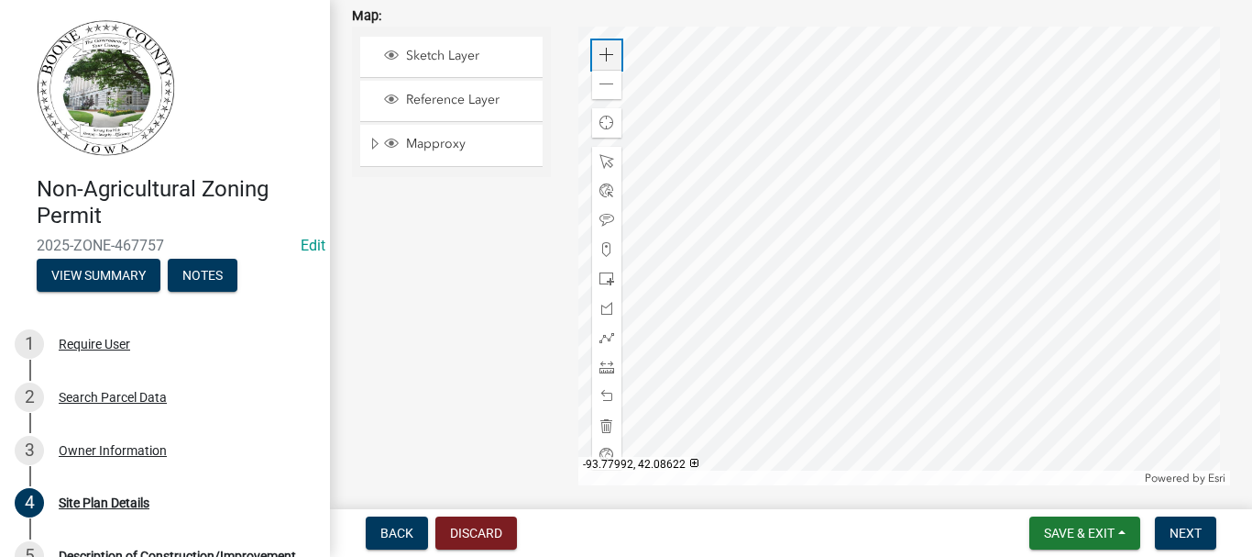
click at [600, 52] on span at bounding box center [607, 55] width 15 height 15
click at [823, 146] on div at bounding box center [905, 256] width 652 height 458
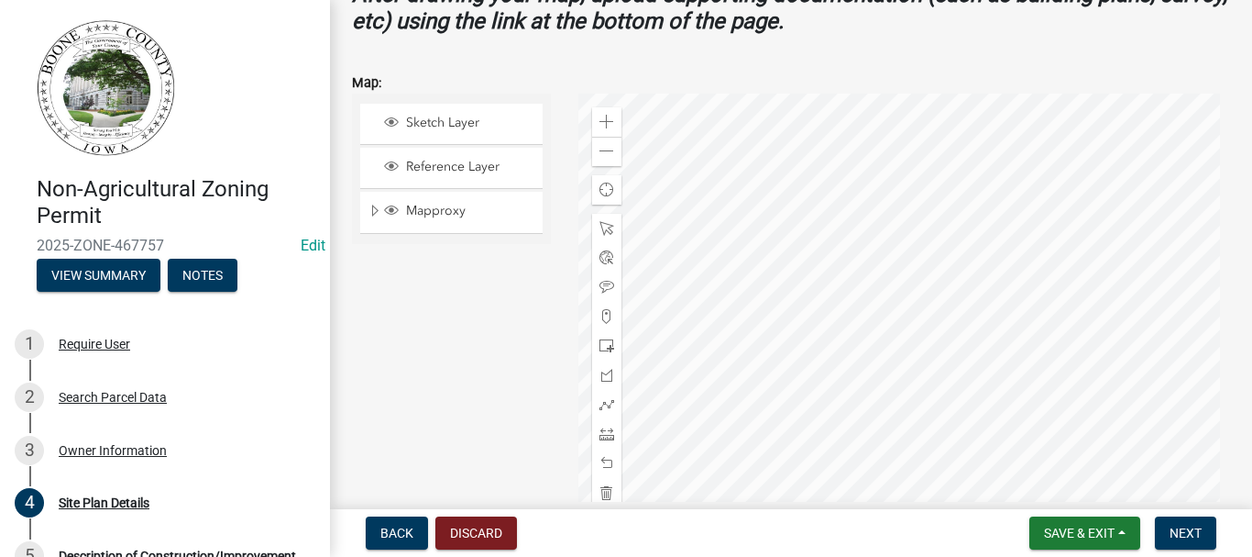
scroll to position [734, 0]
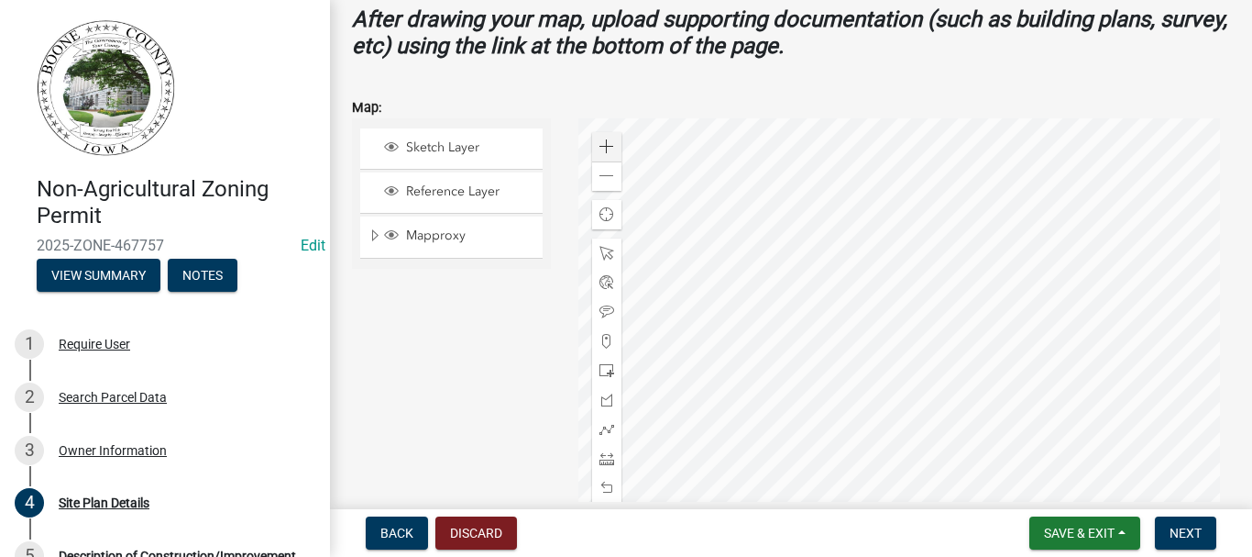
click at [623, 137] on div at bounding box center [905, 347] width 652 height 458
click at [608, 141] on span at bounding box center [607, 146] width 15 height 15
click at [947, 244] on div at bounding box center [905, 347] width 652 height 458
drag, startPoint x: 604, startPoint y: 459, endPoint x: 623, endPoint y: 453, distance: 20.3
click at [604, 458] on span at bounding box center [607, 458] width 15 height 15
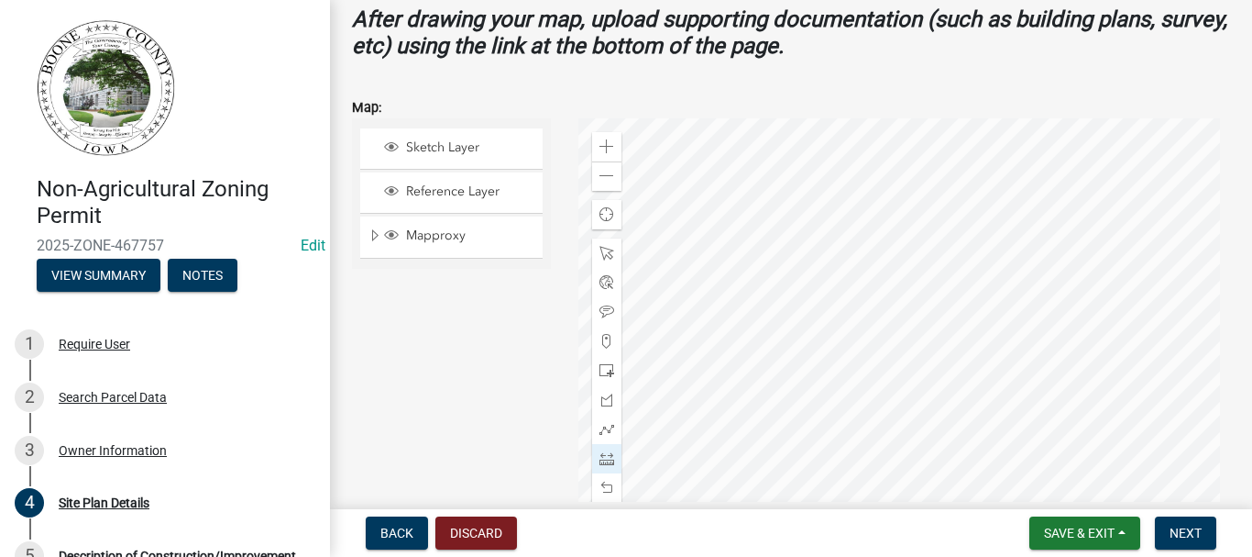
scroll to position [809, 0]
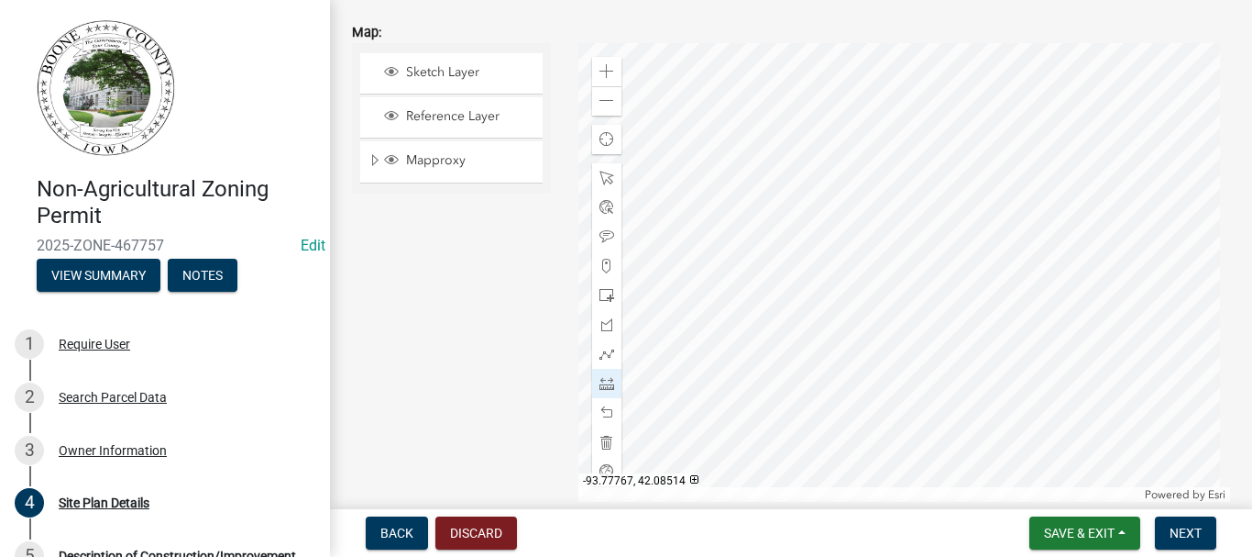
click at [904, 214] on div at bounding box center [905, 272] width 652 height 458
click at [858, 214] on div at bounding box center [905, 272] width 652 height 458
click at [859, 153] on div at bounding box center [905, 272] width 652 height 458
click at [903, 155] on div at bounding box center [905, 272] width 652 height 458
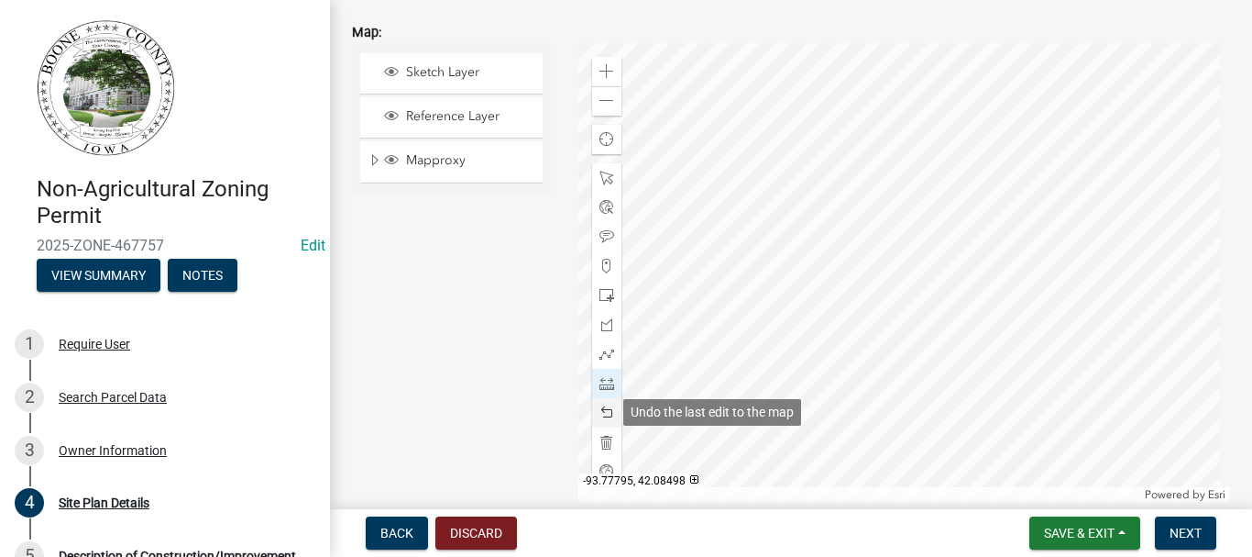
click at [600, 413] on span at bounding box center [607, 412] width 15 height 15
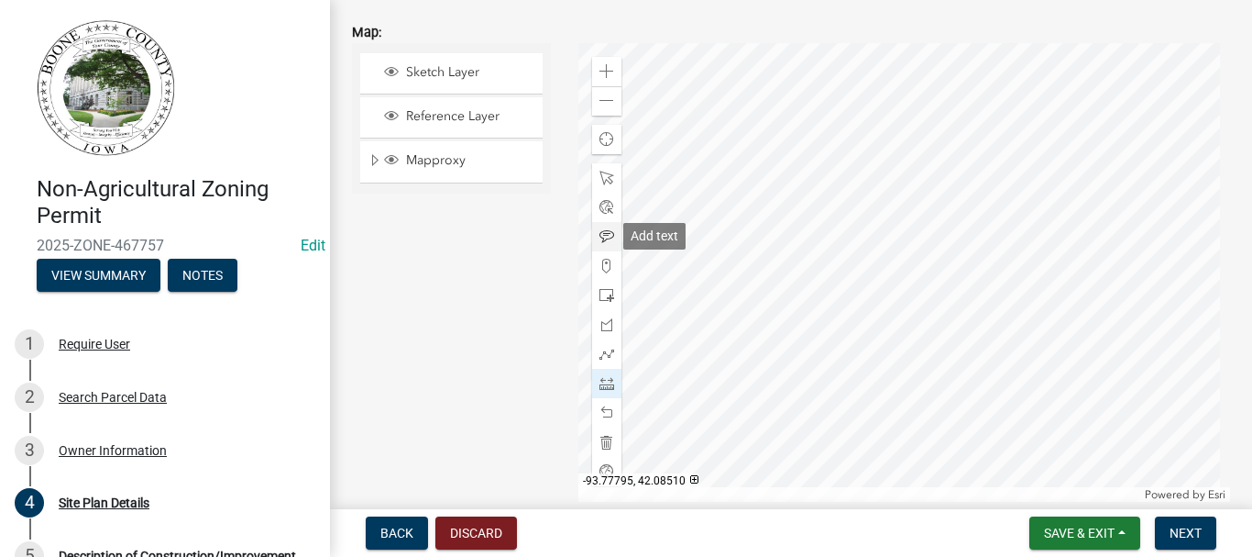
click at [604, 233] on span at bounding box center [607, 236] width 15 height 15
click at [876, 231] on div at bounding box center [905, 272] width 652 height 458
click at [833, 184] on div at bounding box center [905, 272] width 652 height 458
click at [857, 126] on div at bounding box center [905, 272] width 652 height 458
drag, startPoint x: 1188, startPoint y: 536, endPoint x: 790, endPoint y: 528, distance: 398.0
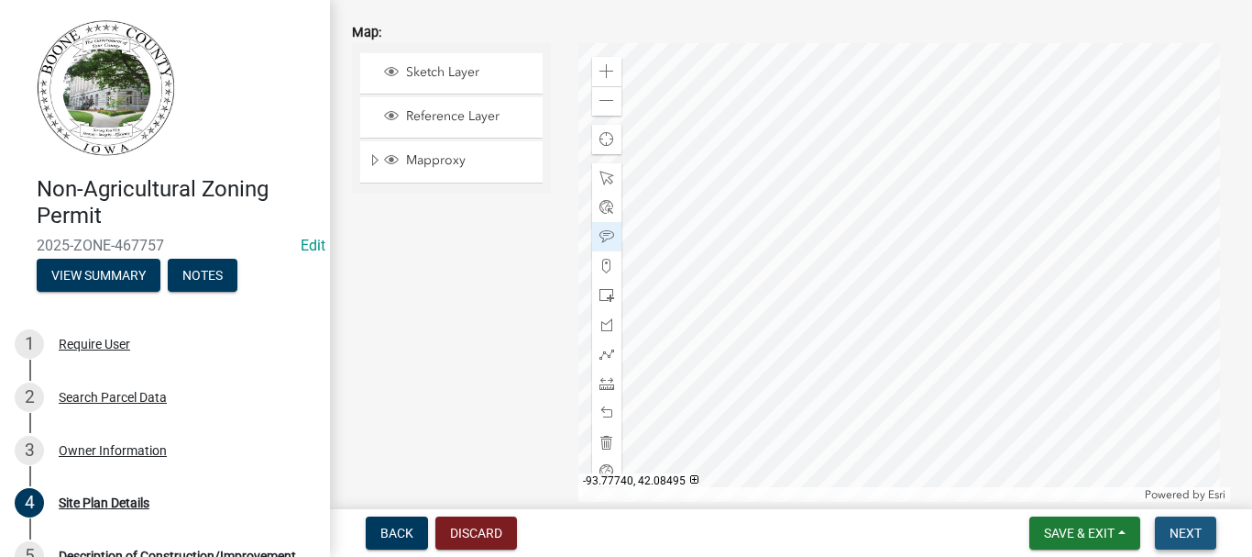
click at [1188, 535] on span "Next" at bounding box center [1186, 532] width 32 height 15
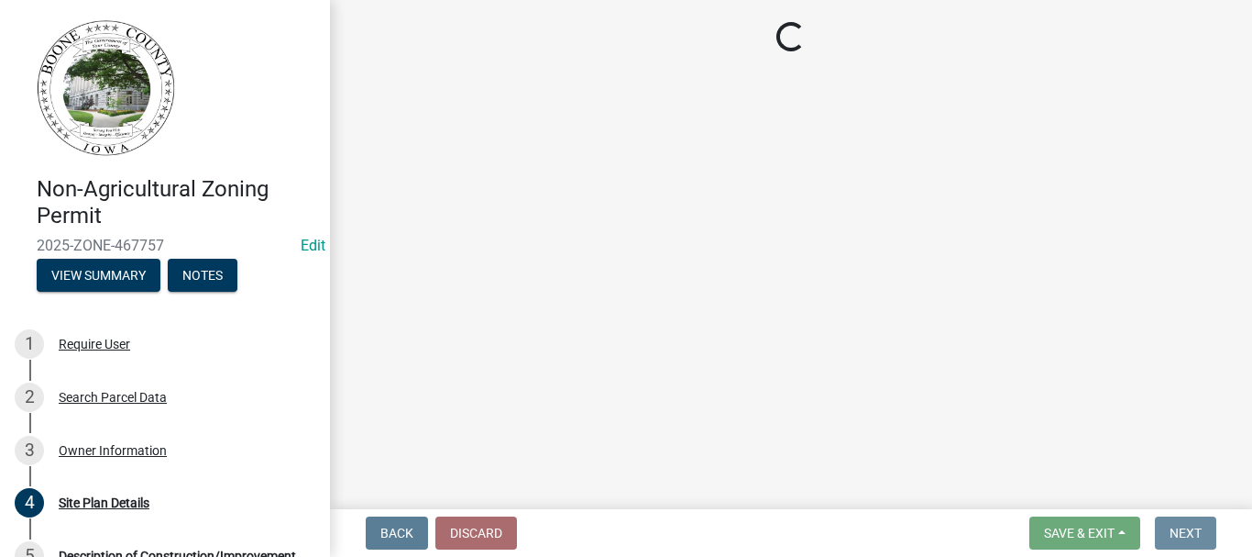
scroll to position [0, 0]
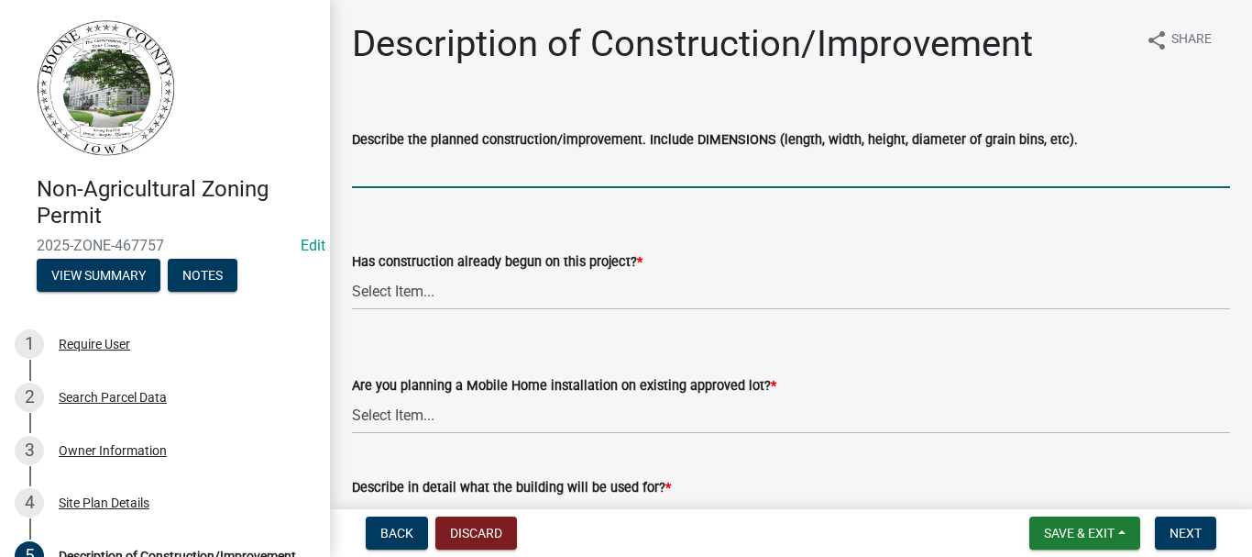
click at [396, 179] on input "Describe the planned construction/improvement. Include DIMENSIONS (length, widt…" at bounding box center [791, 169] width 878 height 38
type input "replace existing deck with new 12 x 16 ft deck"
click at [406, 295] on select "Select Item... Yes No" at bounding box center [791, 291] width 878 height 38
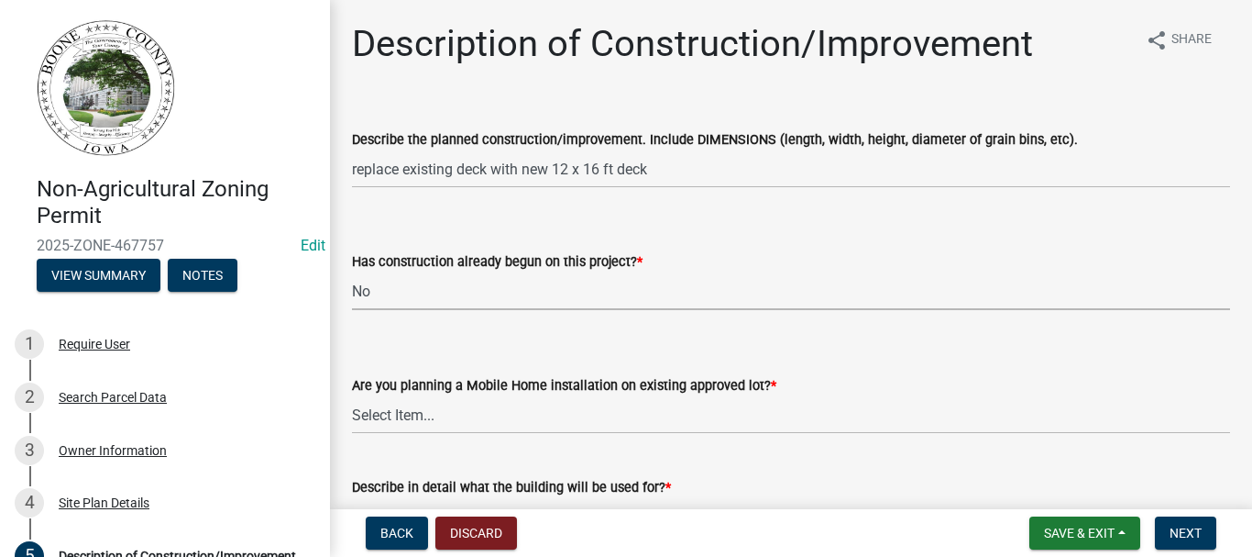
click at [352, 272] on select "Select Item... Yes No" at bounding box center [791, 291] width 878 height 38
select select "780d6c2c-296a-4ca9-89f5-6f46740c66d4"
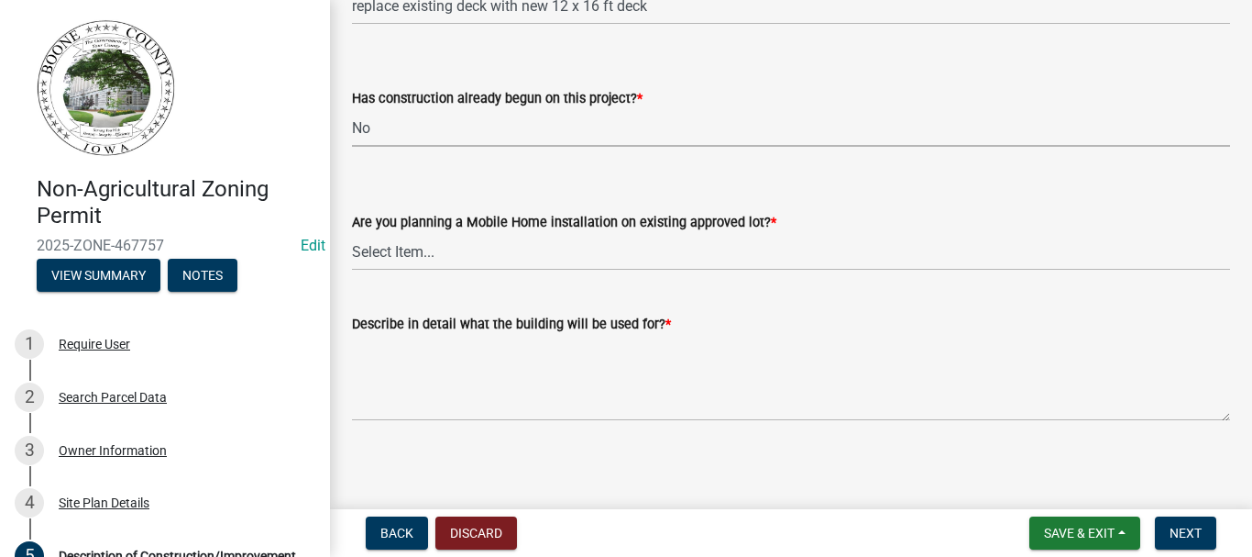
scroll to position [169, 0]
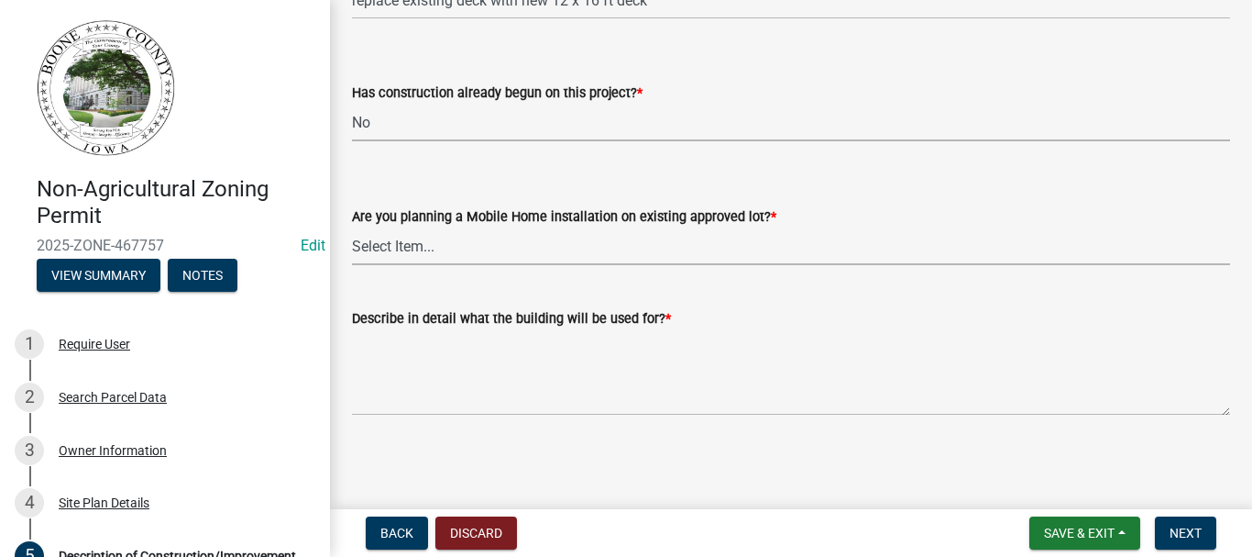
click at [436, 245] on select "Select Item... Yes No" at bounding box center [791, 246] width 878 height 38
click at [352, 227] on select "Select Item... Yes No" at bounding box center [791, 246] width 878 height 38
select select "11cf4637-fcbf-4a36-af17-97ff4966c2e6"
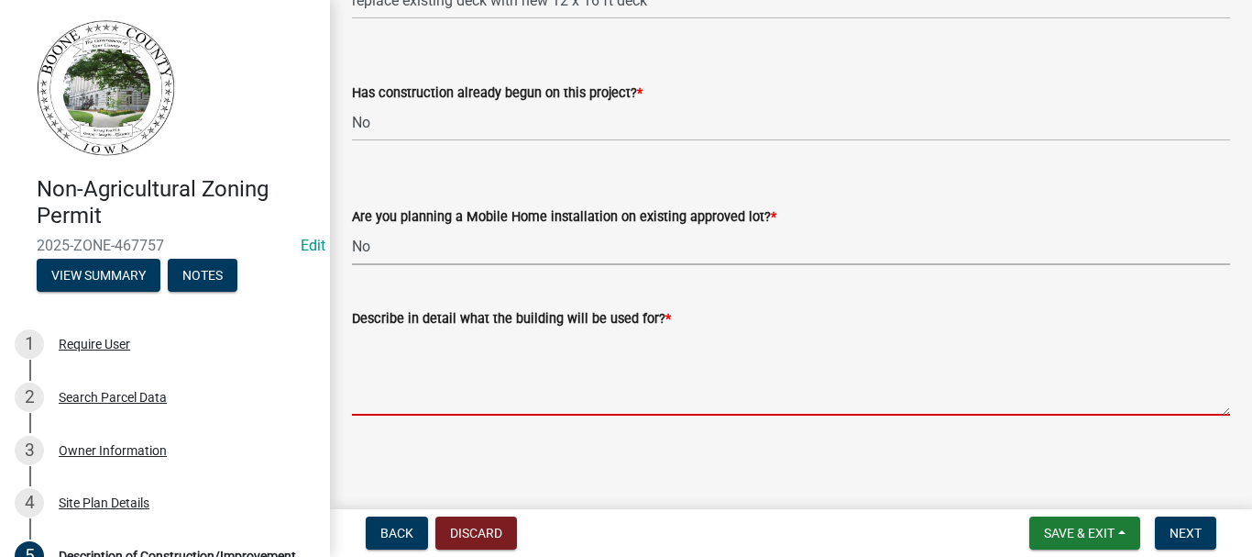
click at [405, 364] on textarea "Describe in detail what the building will be used for? *" at bounding box center [791, 372] width 878 height 86
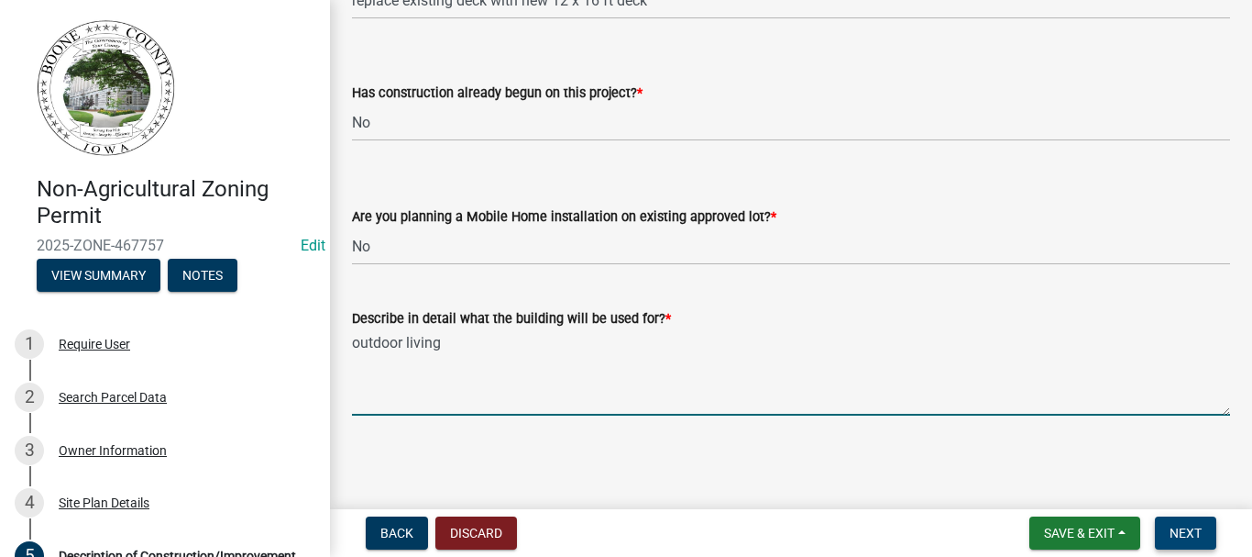
type textarea "outdoor living"
click at [1190, 529] on span "Next" at bounding box center [1186, 532] width 32 height 15
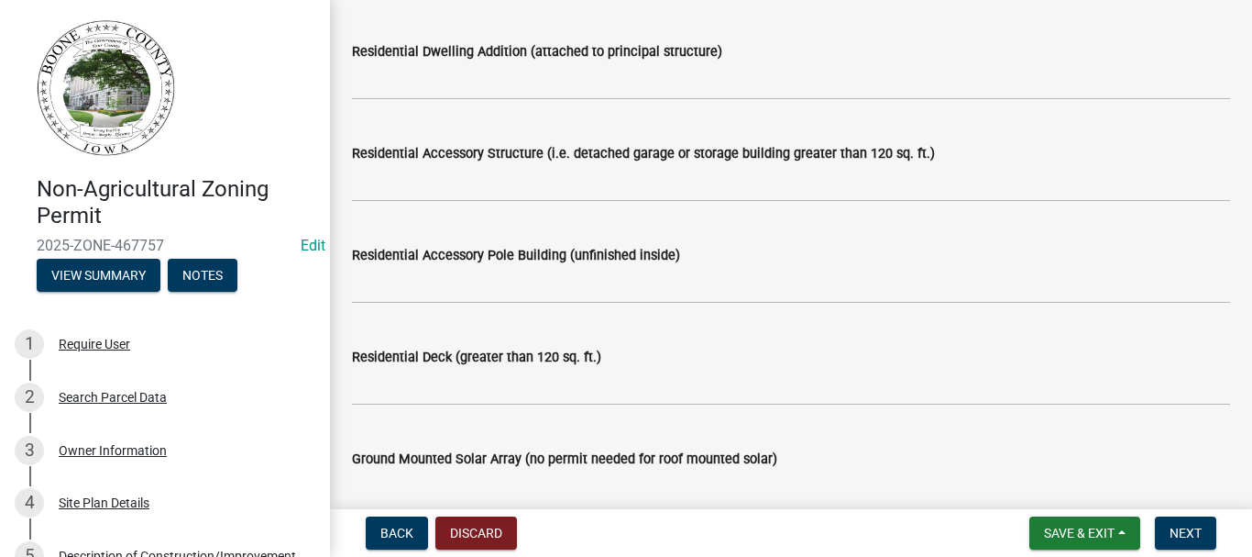
scroll to position [550, 0]
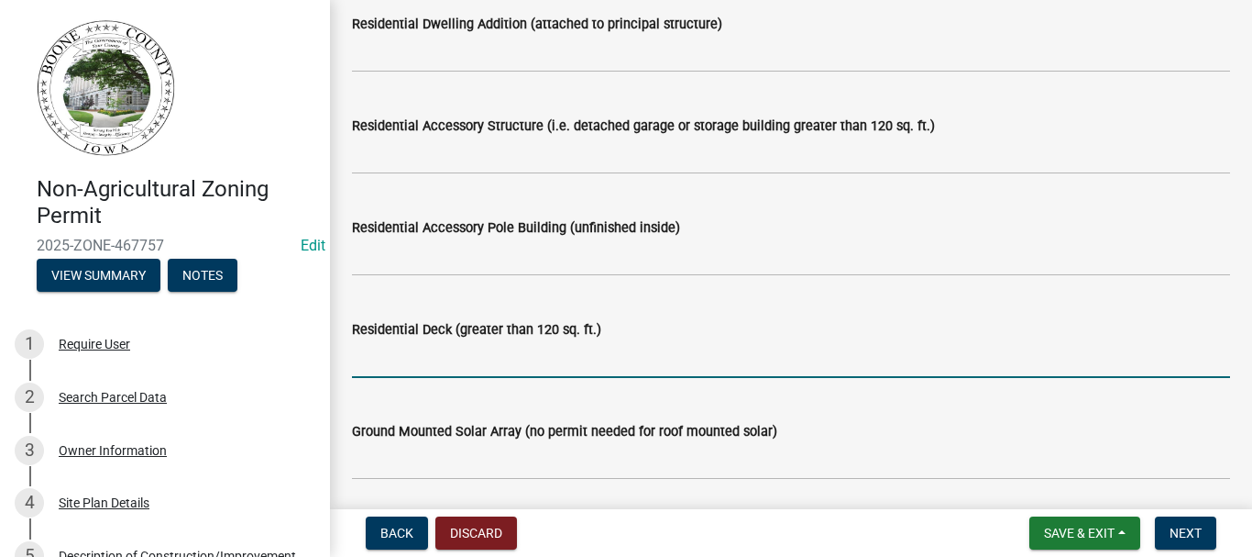
click at [416, 348] on input "text" at bounding box center [791, 359] width 878 height 38
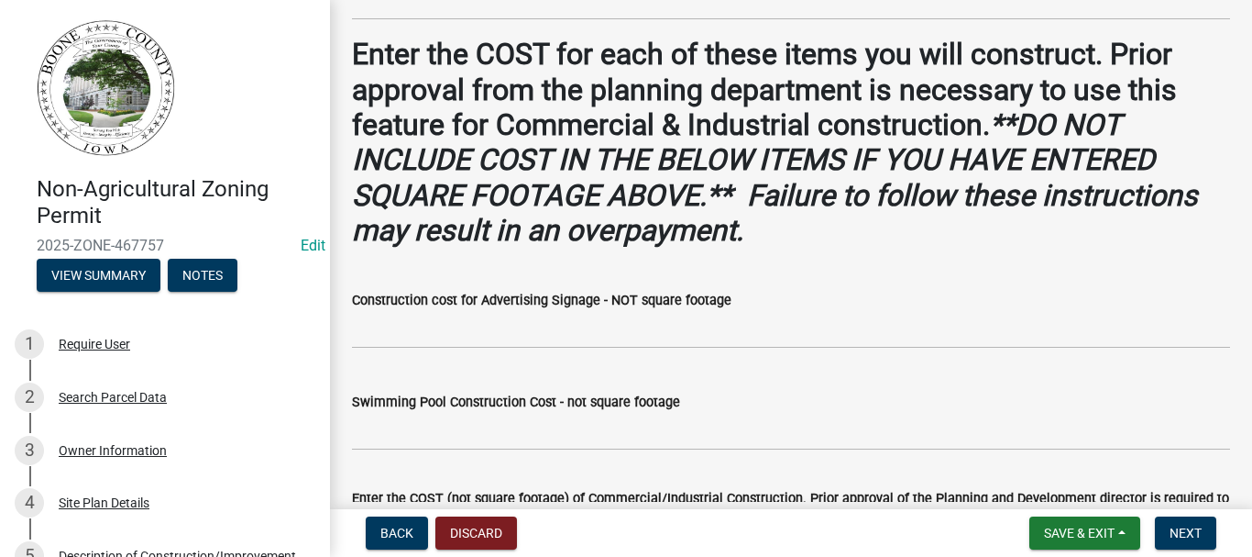
scroll to position [1284, 0]
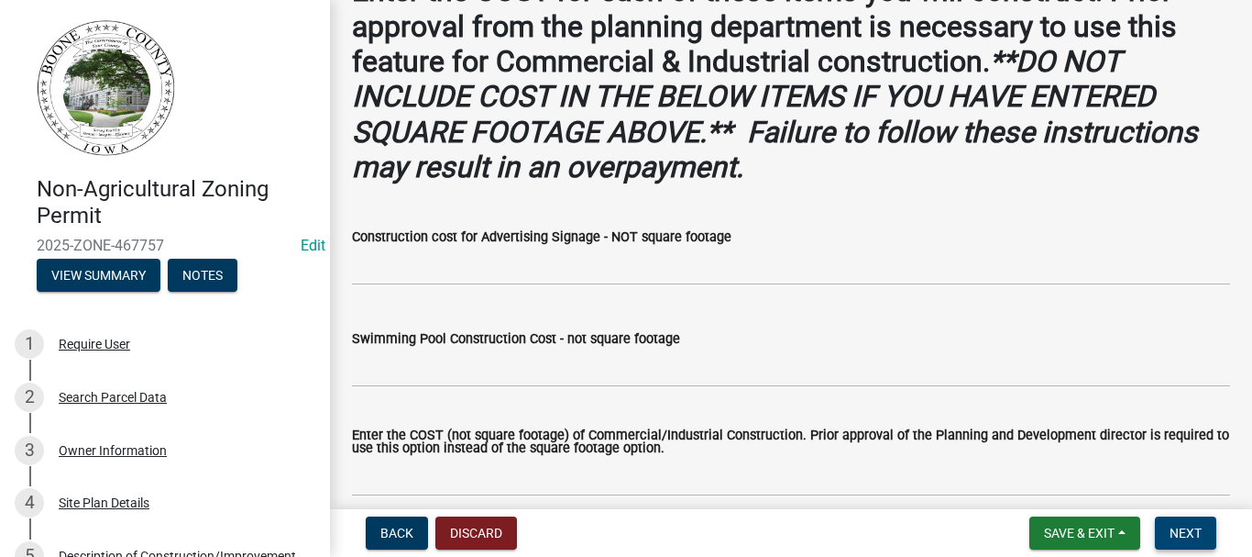
type input "192"
click at [1176, 531] on span "Next" at bounding box center [1186, 532] width 32 height 15
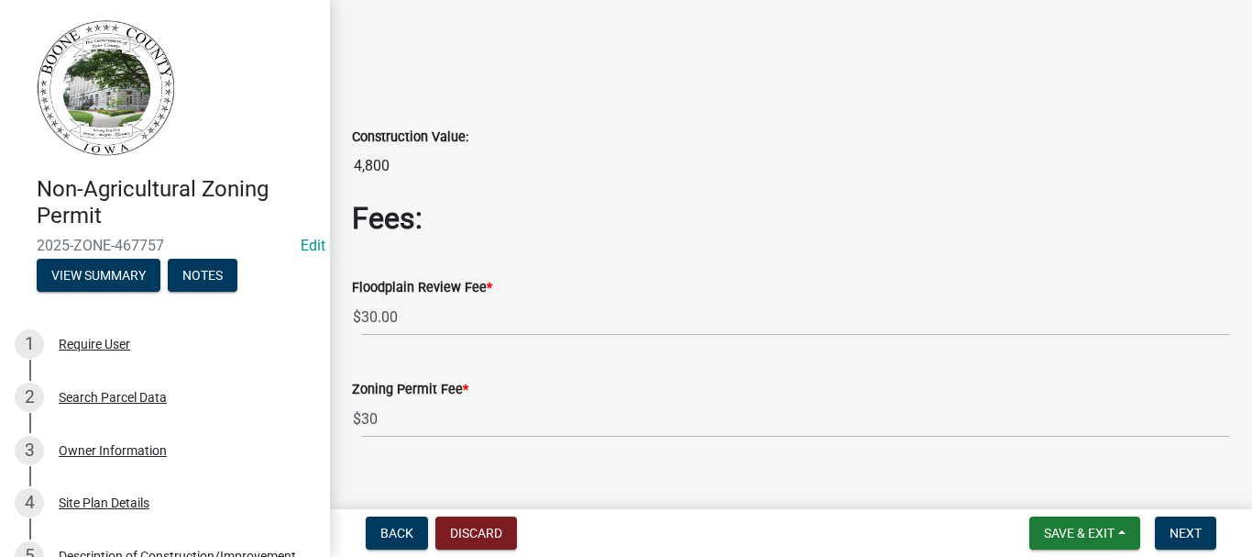
scroll to position [159, 0]
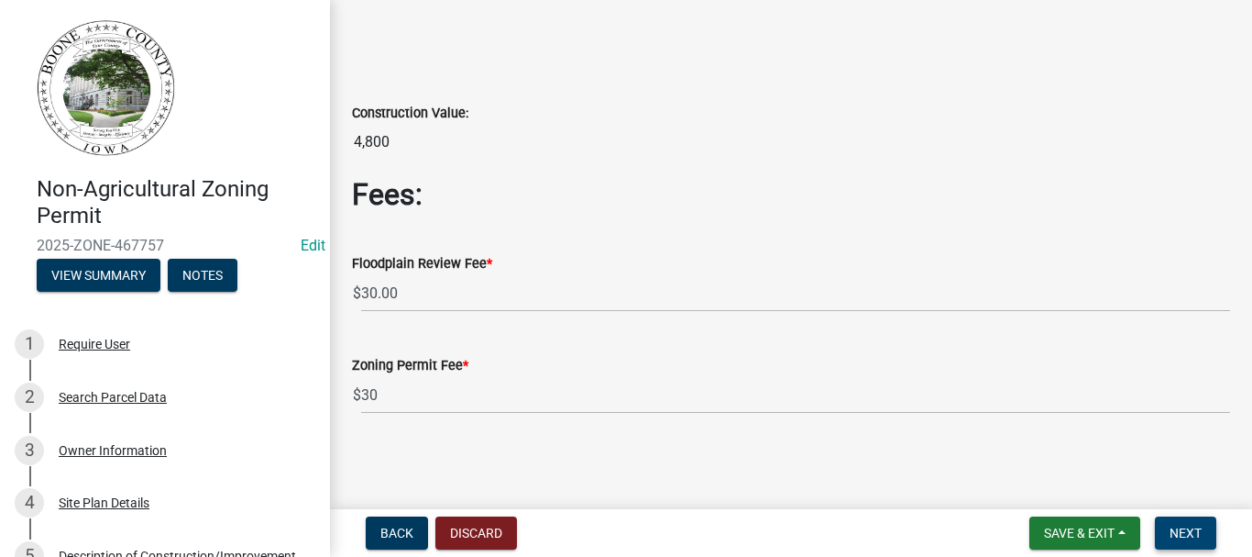
click at [1186, 536] on span "Next" at bounding box center [1186, 532] width 32 height 15
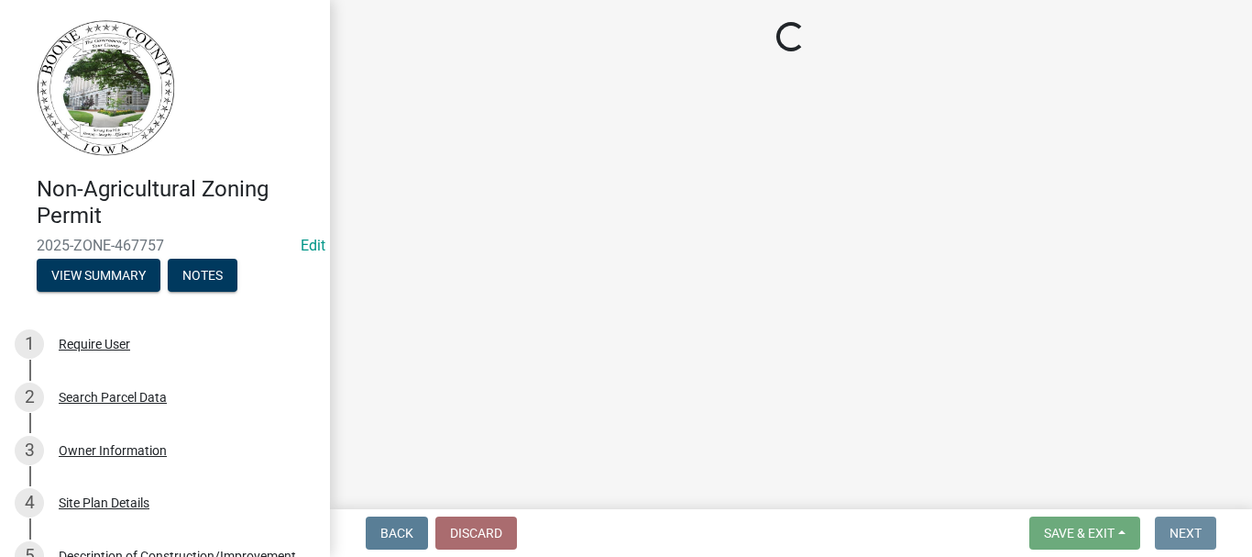
scroll to position [0, 0]
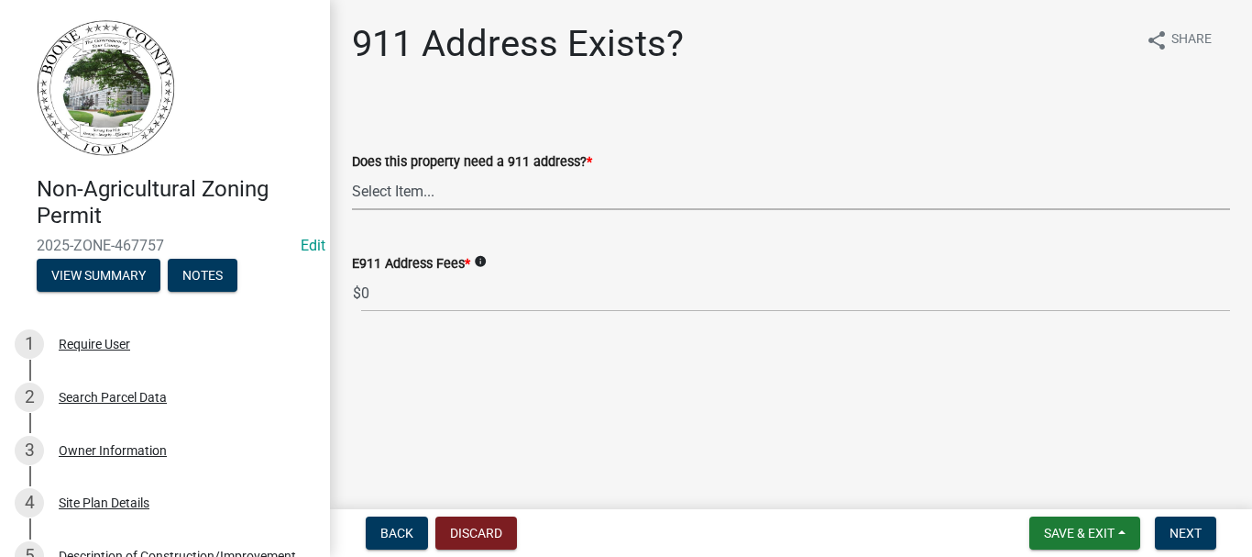
click at [412, 196] on select "Select Item... Property already has a 911 address Request a new 911 address, si…" at bounding box center [791, 191] width 878 height 38
click at [352, 172] on select "Select Item... Property already has a 911 address Request a new 911 address, si…" at bounding box center [791, 191] width 878 height 38
select select "f1813c40-ff51-4f8e-a09d-ea2142ee239a"
click at [1201, 526] on span "Next" at bounding box center [1186, 532] width 32 height 15
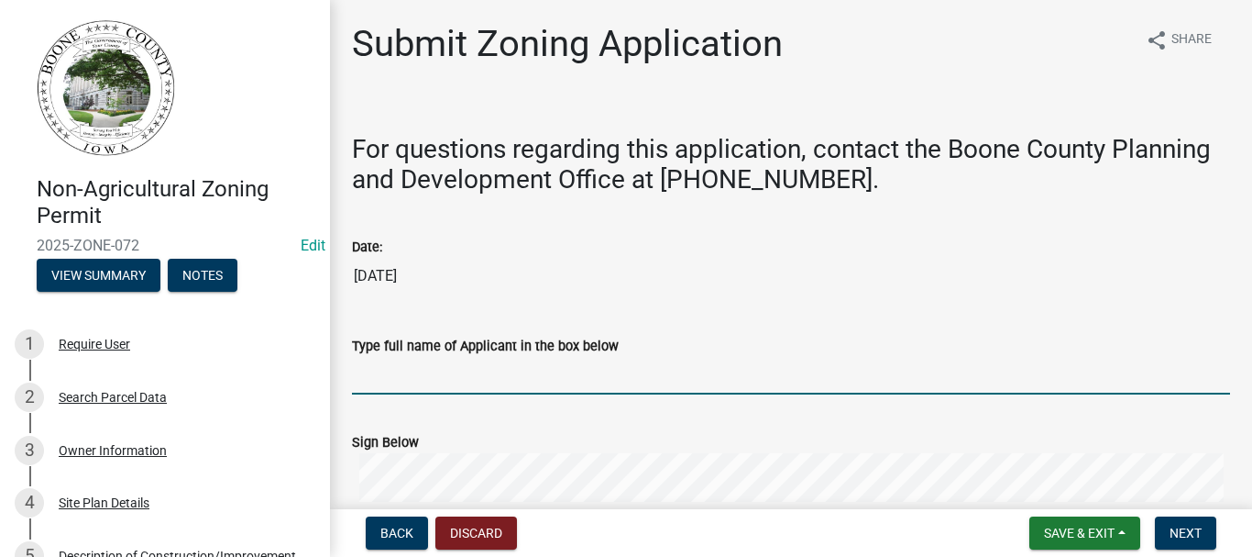
click at [434, 375] on input "Type full name of Applicant in the box below" at bounding box center [791, 376] width 878 height 38
click at [378, 375] on input "Type full name of Applicant in the box below" at bounding box center [791, 376] width 878 height 38
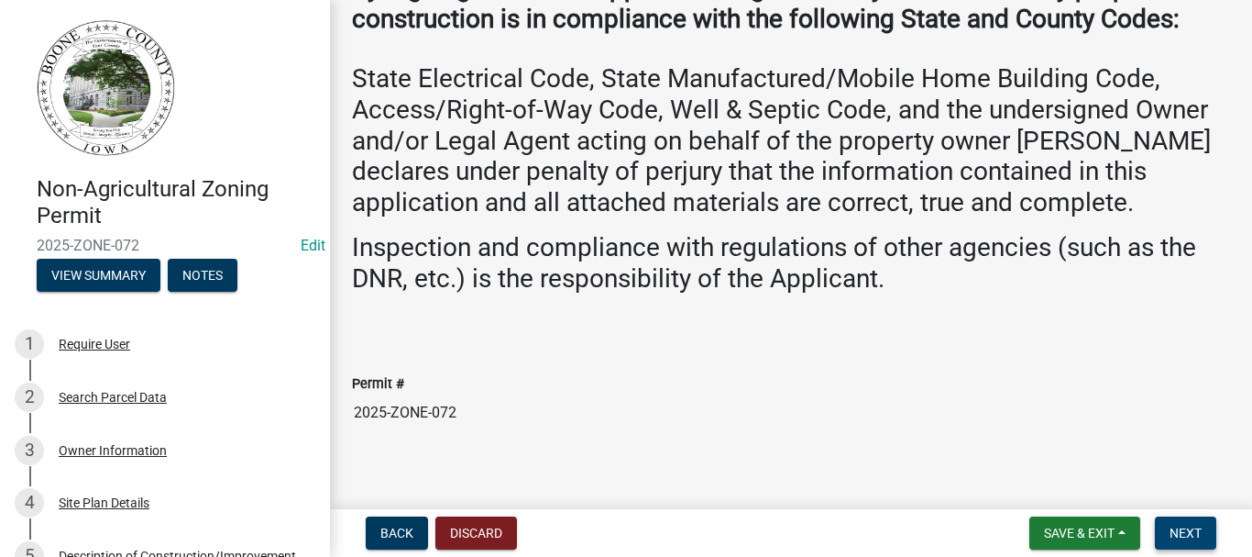
scroll to position [686, 0]
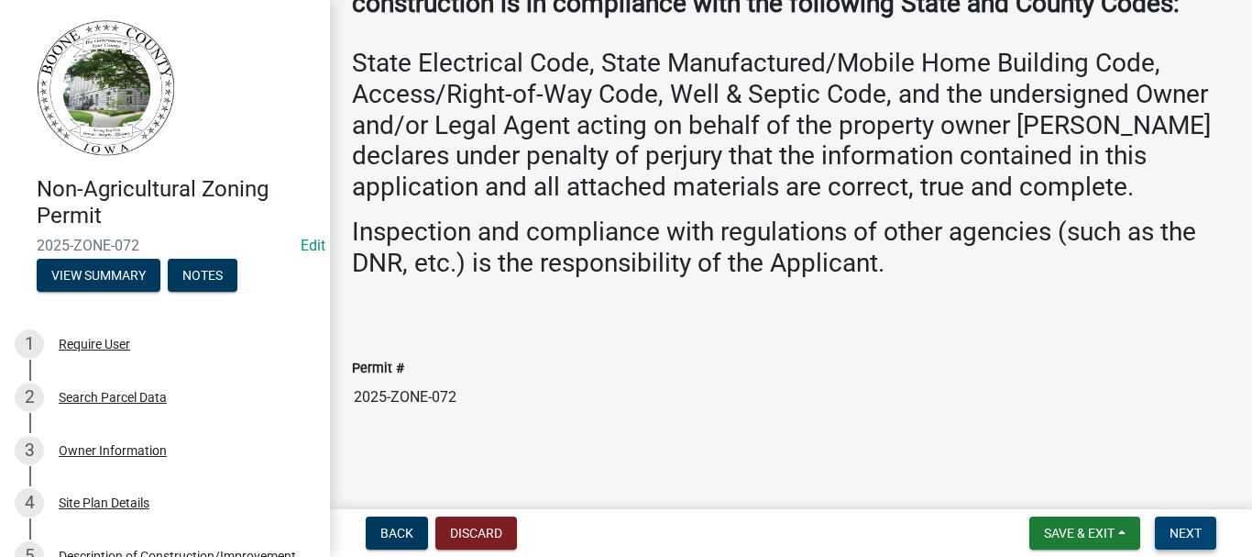
type input "[PERSON_NAME] by [PERSON_NAME] at Counter"
click at [1200, 536] on span "Next" at bounding box center [1186, 532] width 32 height 15
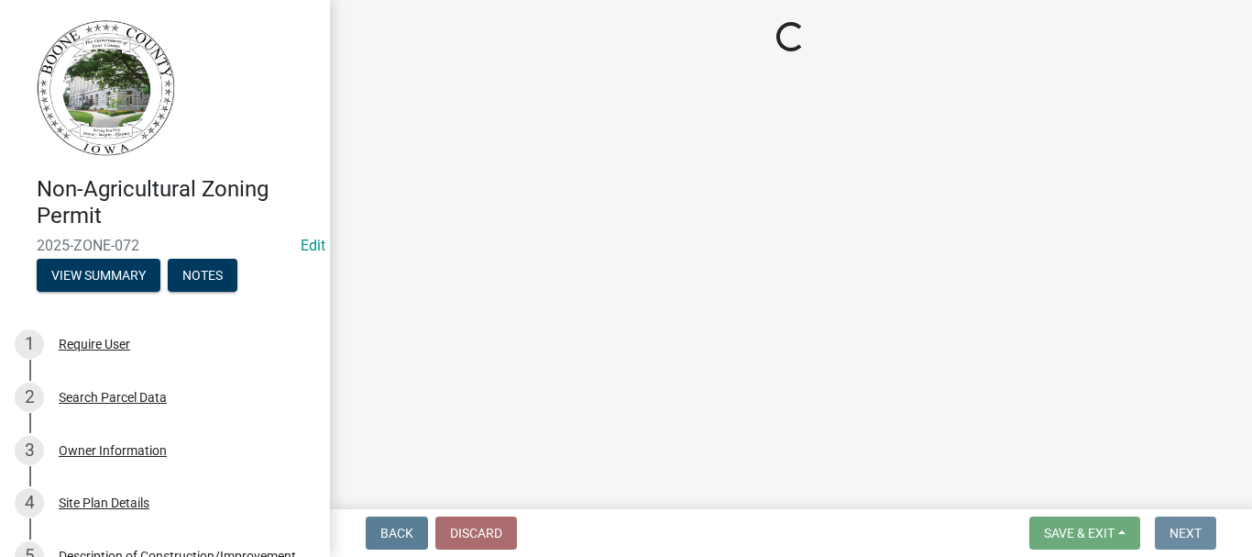
scroll to position [0, 0]
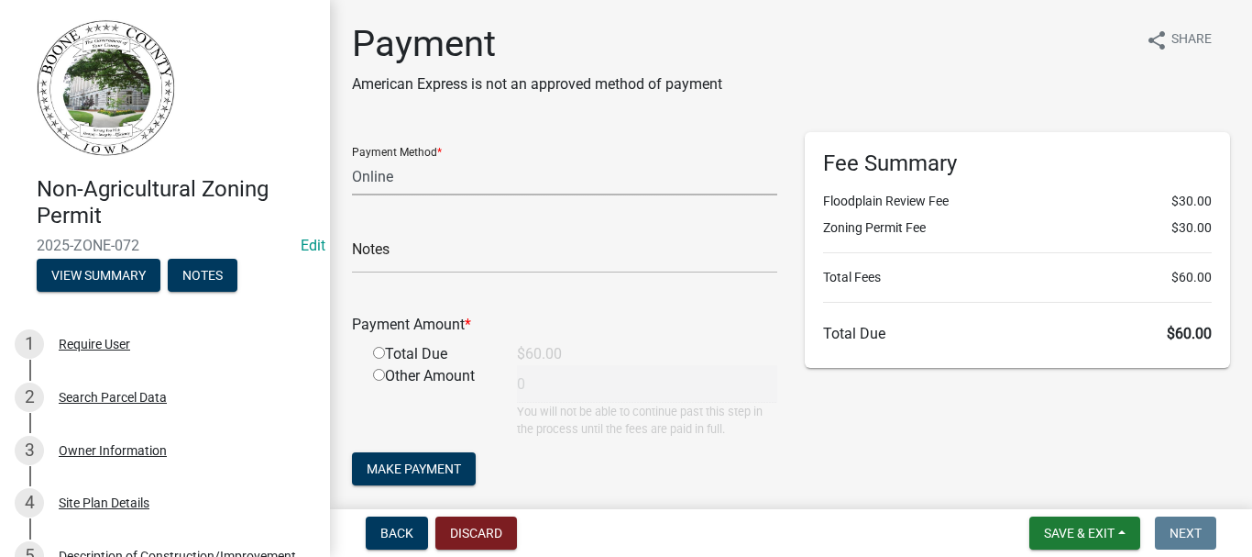
click at [390, 171] on select "Credit Card POS Check Cash Online" at bounding box center [564, 177] width 425 height 38
select select "0: 2"
click at [352, 158] on select "Credit Card POS Check Cash Online" at bounding box center [564, 177] width 425 height 38
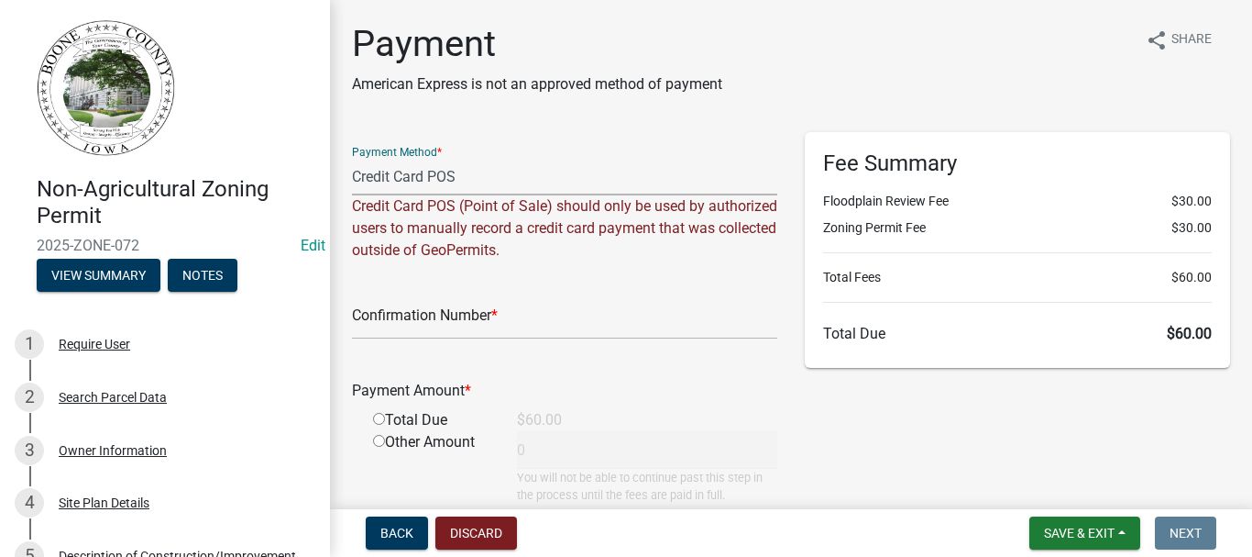
click at [378, 419] on input "radio" at bounding box center [379, 419] width 12 height 12
radio input "true"
type input "60"
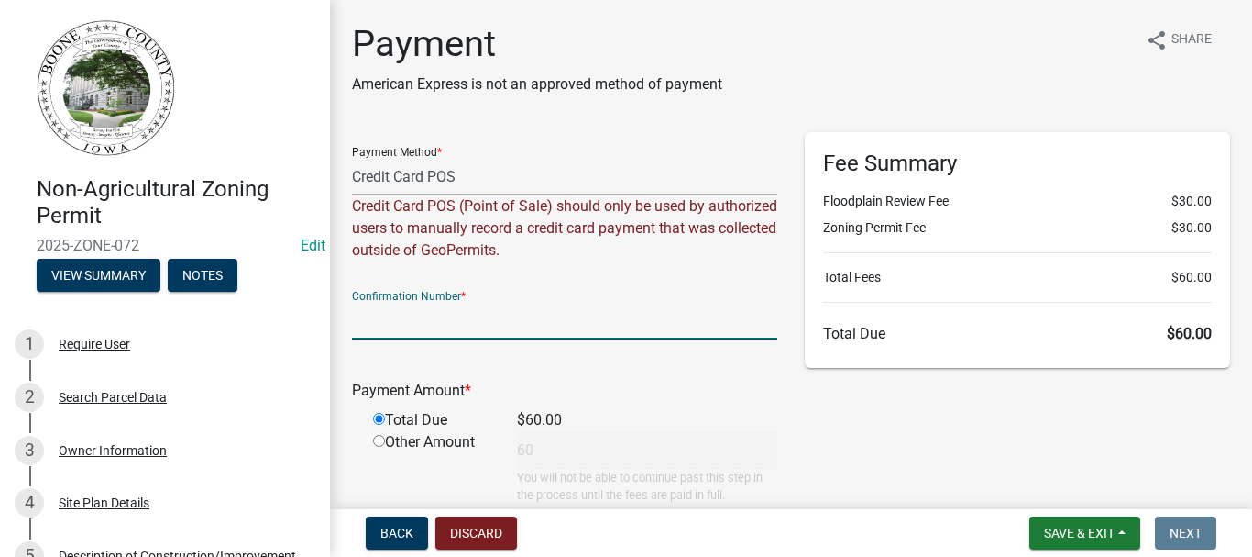
click at [410, 323] on input "text" at bounding box center [564, 321] width 425 height 38
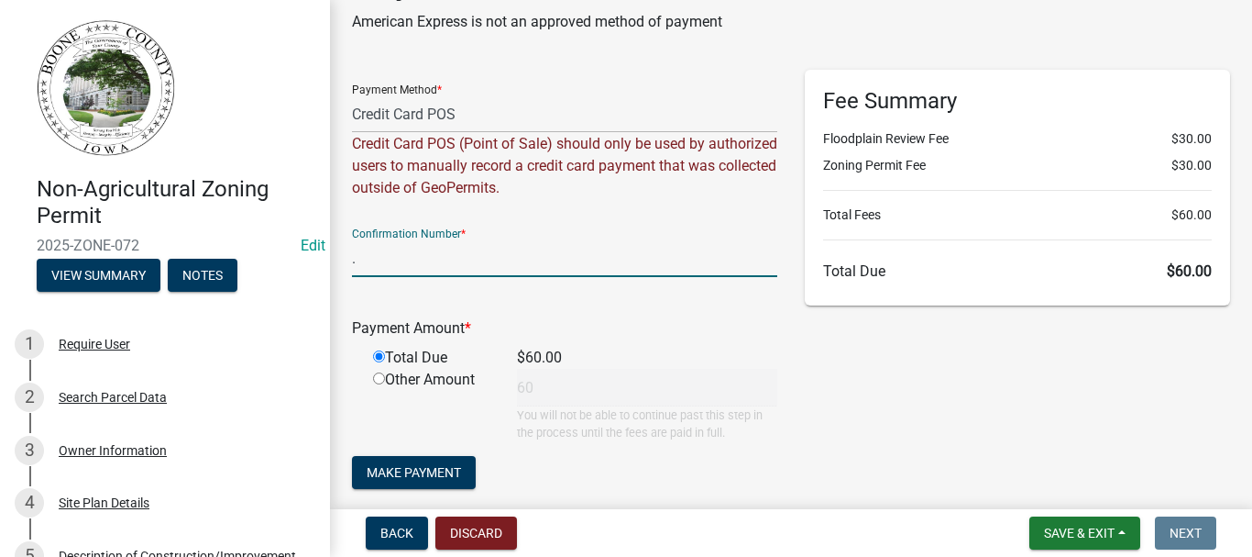
scroll to position [142, 0]
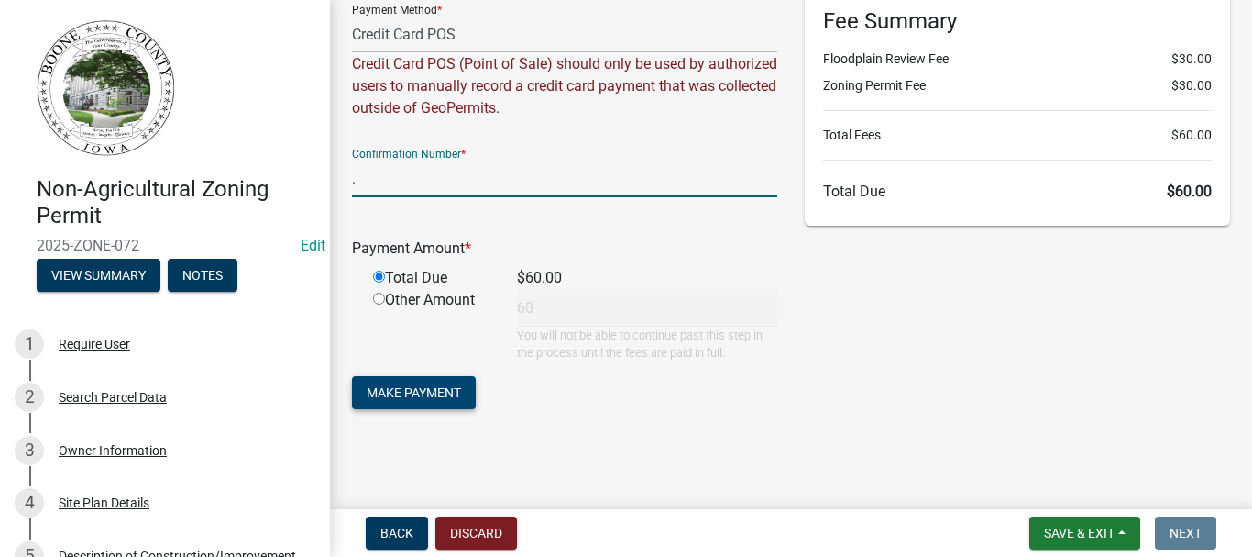
type input "."
click at [435, 387] on span "Make Payment" at bounding box center [414, 392] width 94 height 15
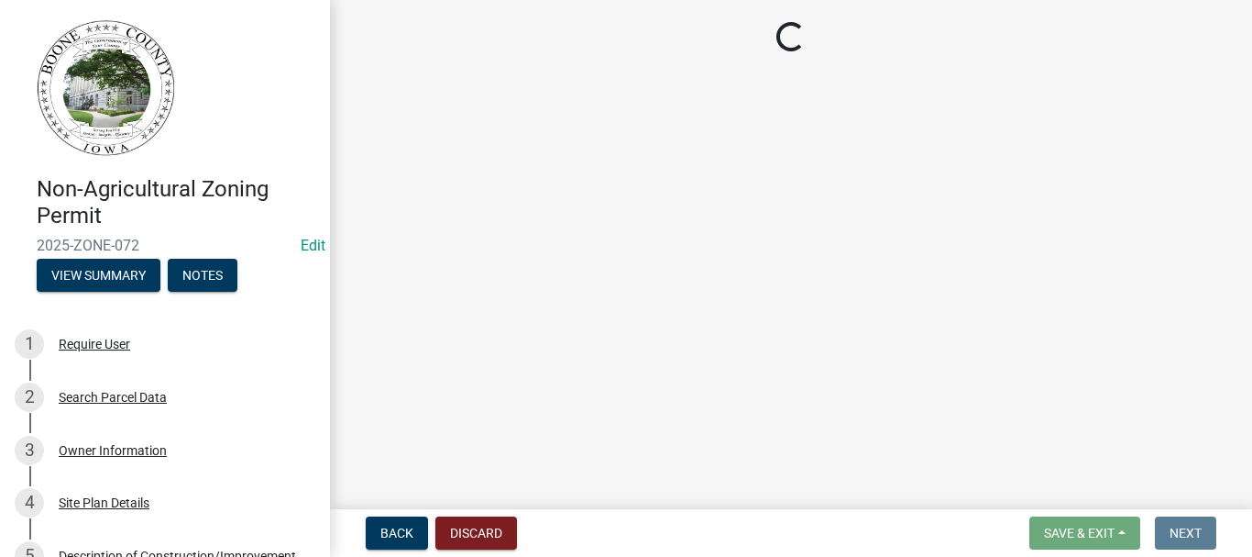
scroll to position [0, 0]
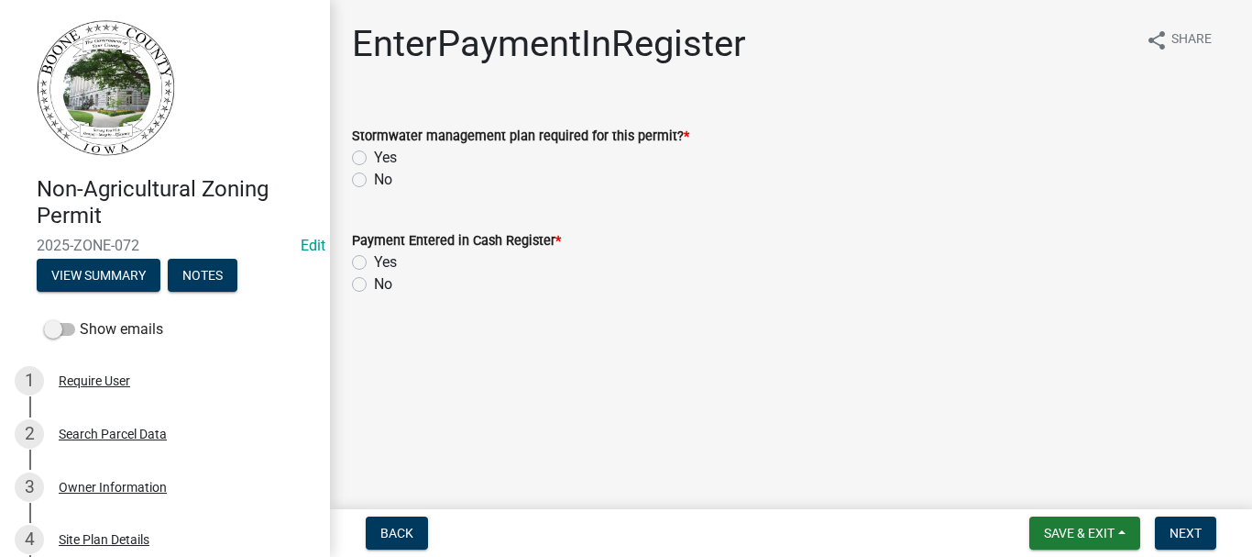
click at [374, 176] on label "No" at bounding box center [383, 180] width 18 height 22
click at [374, 176] on input "No" at bounding box center [380, 175] width 12 height 12
radio input "true"
click at [374, 262] on label "Yes" at bounding box center [385, 262] width 23 height 22
click at [374, 262] on input "Yes" at bounding box center [380, 257] width 12 height 12
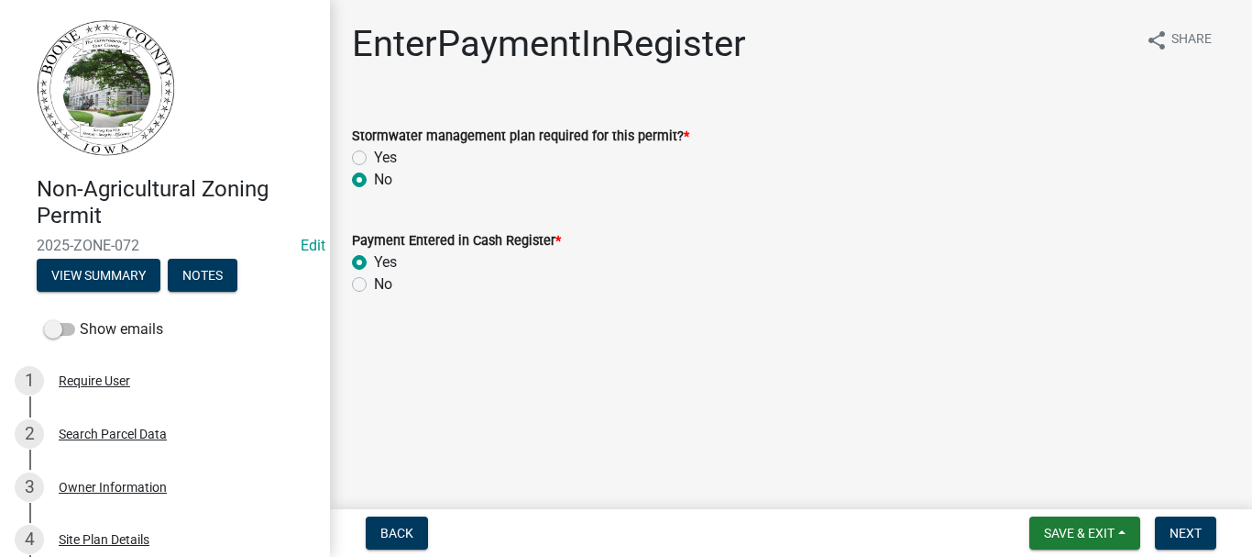
radio input "true"
click at [1180, 529] on span "Next" at bounding box center [1186, 532] width 32 height 15
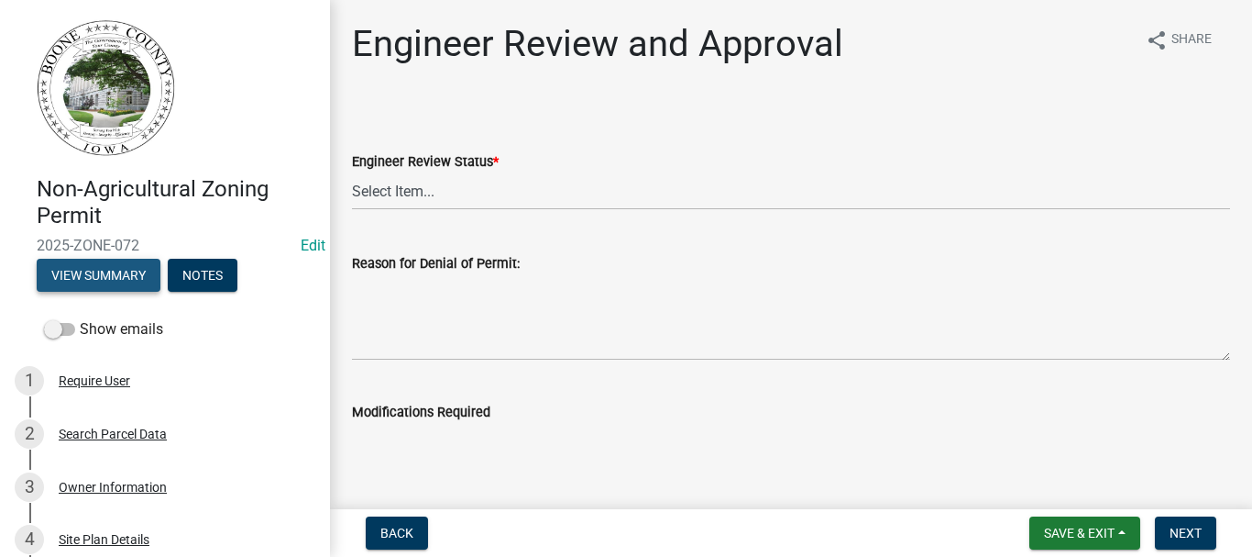
click at [95, 272] on button "View Summary" at bounding box center [99, 275] width 124 height 33
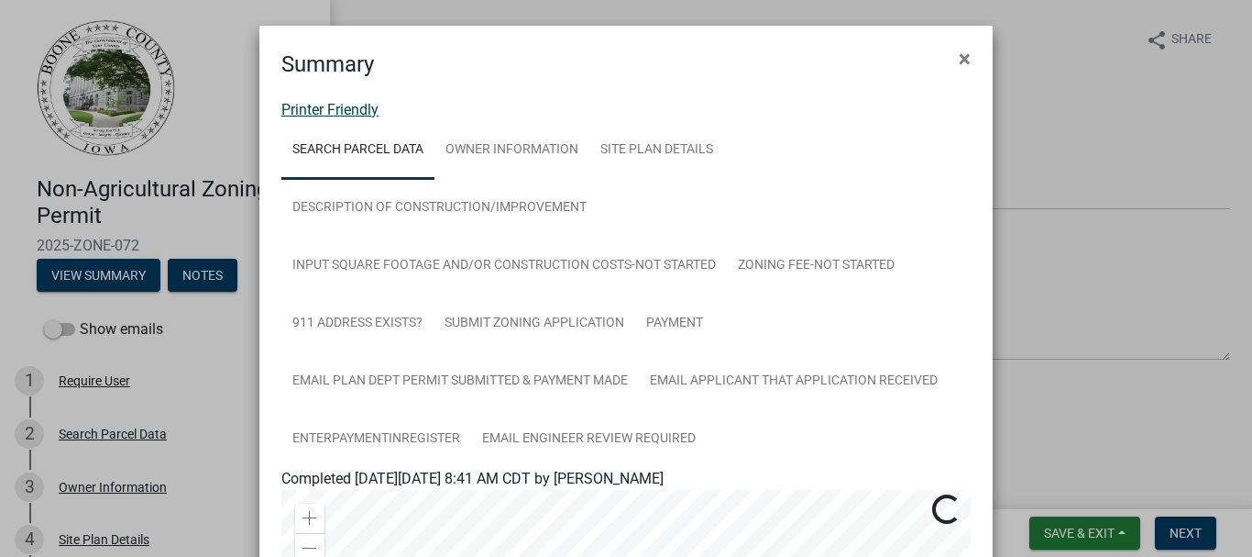
click at [302, 111] on link "Printer Friendly" at bounding box center [329, 109] width 97 height 17
